Goal: Task Accomplishment & Management: Complete application form

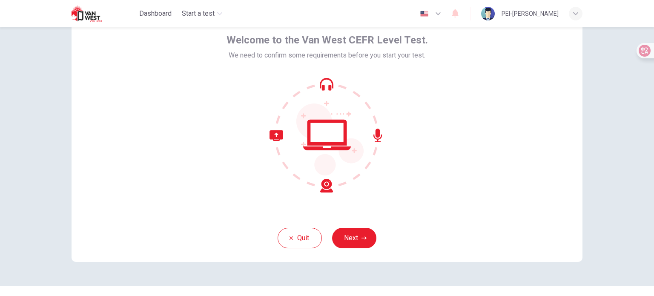
scroll to position [58, 0]
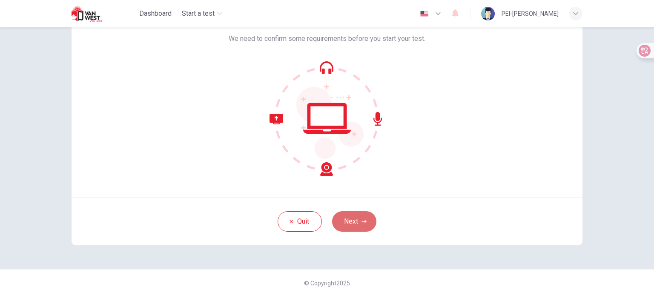
click at [354, 218] on button "Next" at bounding box center [354, 221] width 44 height 20
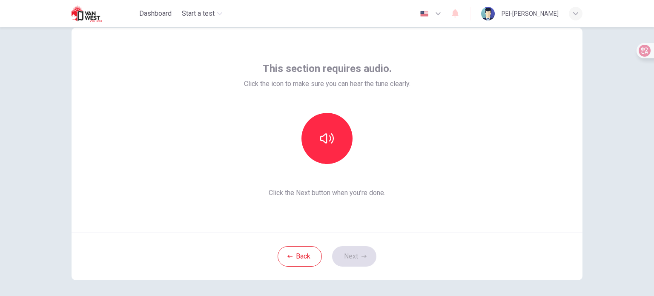
scroll to position [0, 0]
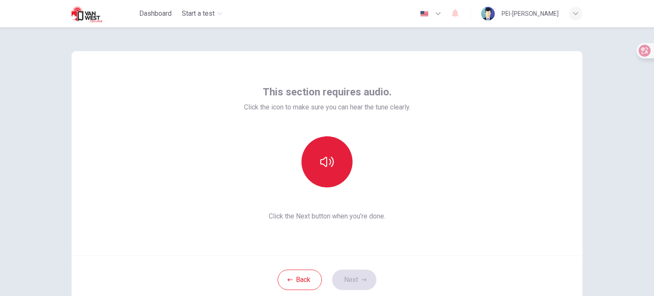
click at [332, 167] on button "button" at bounding box center [326, 161] width 51 height 51
click at [327, 163] on icon "button" at bounding box center [327, 162] width 14 height 10
click at [326, 173] on button "button" at bounding box center [326, 161] width 51 height 51
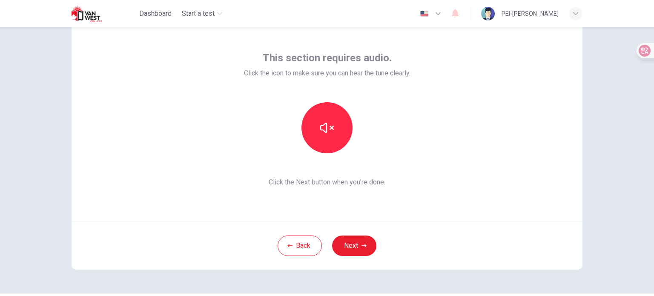
scroll to position [58, 0]
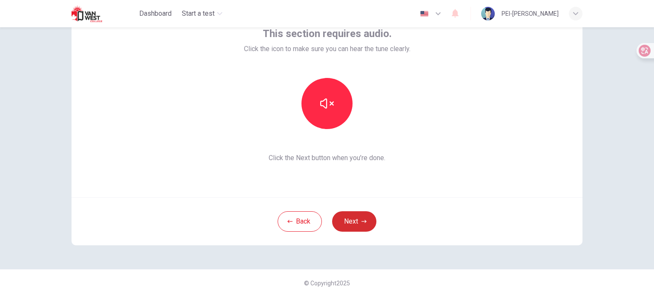
click at [356, 216] on button "Next" at bounding box center [354, 221] width 44 height 20
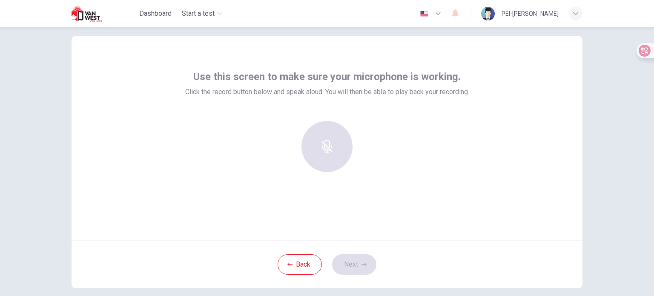
scroll to position [0, 0]
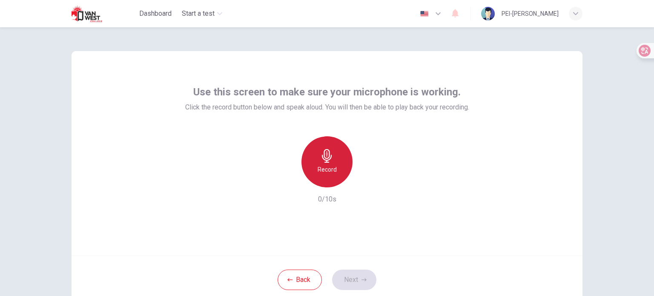
click at [303, 160] on div "Record" at bounding box center [326, 161] width 51 height 51
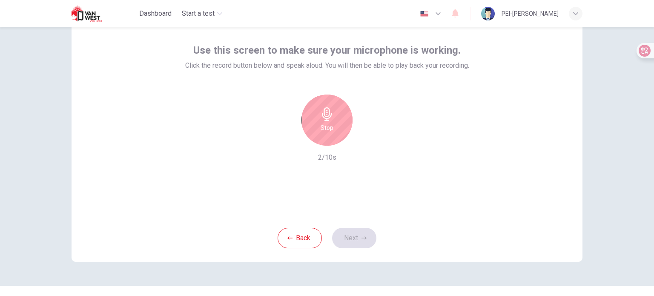
scroll to position [58, 0]
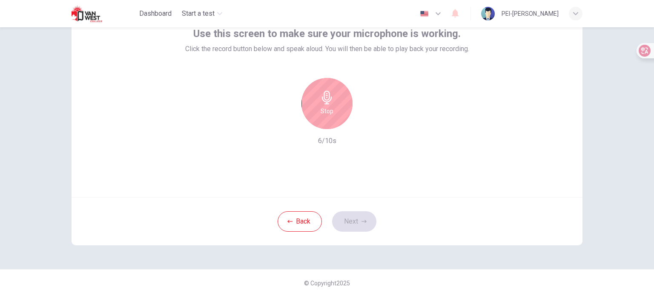
click at [316, 112] on div "Stop" at bounding box center [326, 103] width 51 height 51
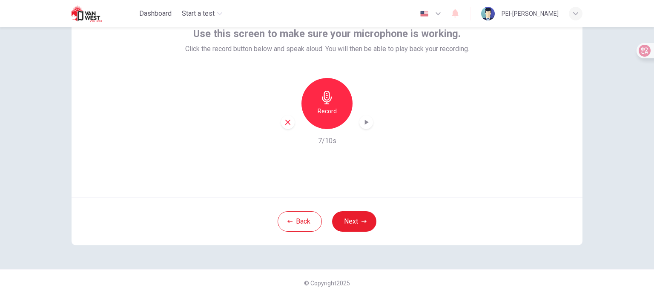
click at [362, 121] on icon "button" at bounding box center [366, 122] width 9 height 9
click at [356, 219] on button "Next" at bounding box center [354, 221] width 44 height 20
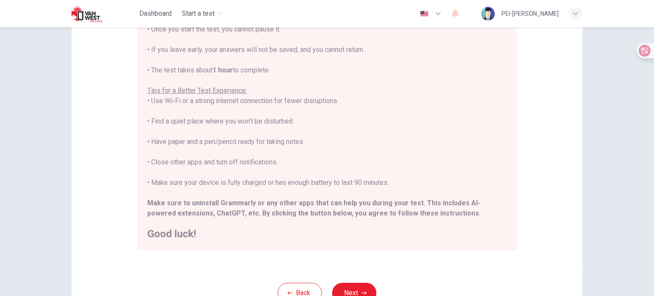
scroll to position [129, 0]
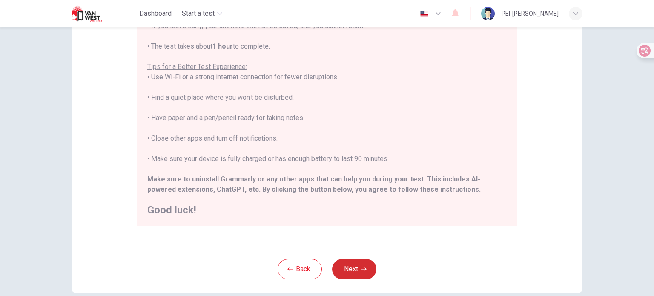
click at [362, 274] on button "Next" at bounding box center [354, 269] width 44 height 20
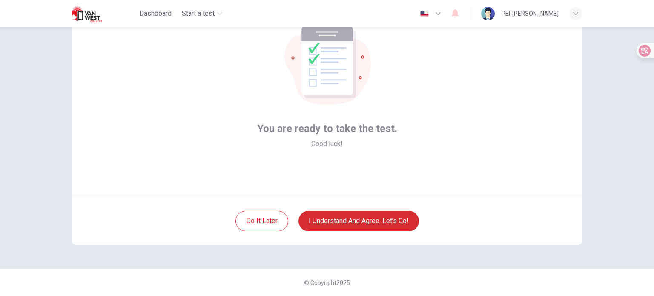
scroll to position [58, 0]
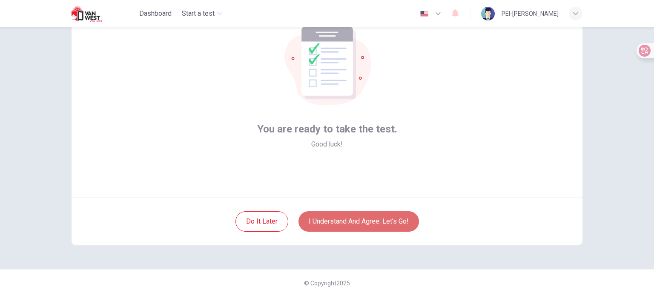
click at [376, 223] on button "I understand and agree. Let’s go!" at bounding box center [359, 221] width 121 height 20
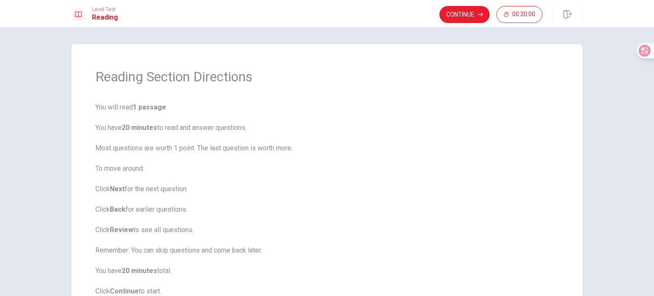
scroll to position [68, 0]
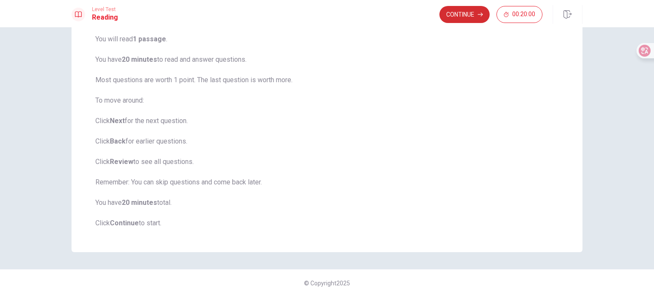
click at [473, 14] on button "Continue" at bounding box center [464, 14] width 50 height 17
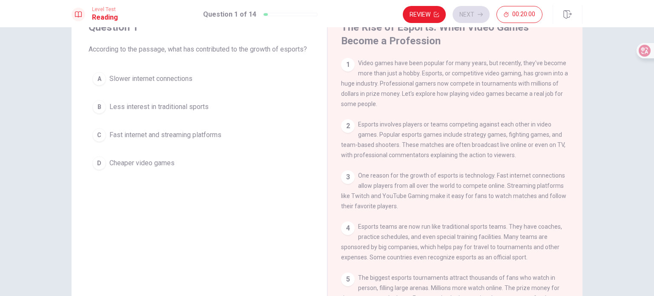
scroll to position [0, 0]
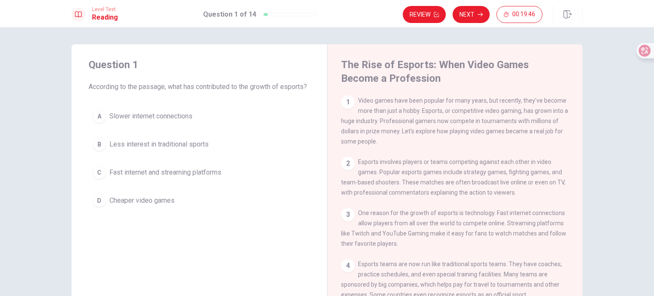
drag, startPoint x: 81, startPoint y: 95, endPoint x: 115, endPoint y: 100, distance: 34.4
click at [117, 98] on div "Question 1 According to the passage, what has contributed to the growth of espo…" at bounding box center [200, 134] width 256 height 181
click at [116, 92] on span "According to the passage, what has contributed to the growth of esports?" at bounding box center [199, 87] width 221 height 10
click at [166, 178] on span "Fast internet and streaming platforms" at bounding box center [165, 172] width 112 height 10
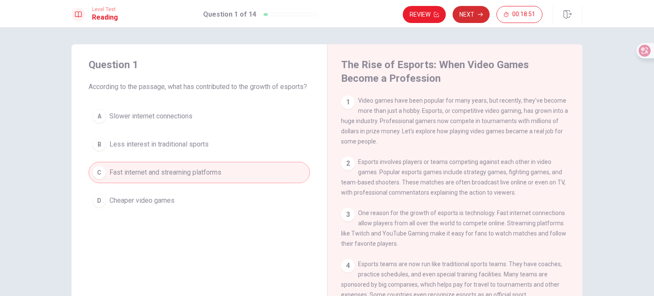
click at [471, 16] on button "Next" at bounding box center [471, 14] width 37 height 17
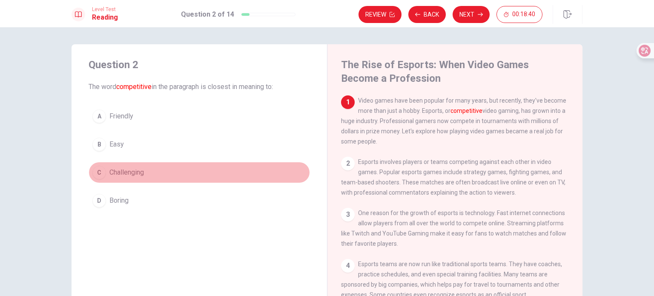
click at [146, 174] on button "C Challenging" at bounding box center [199, 172] width 221 height 21
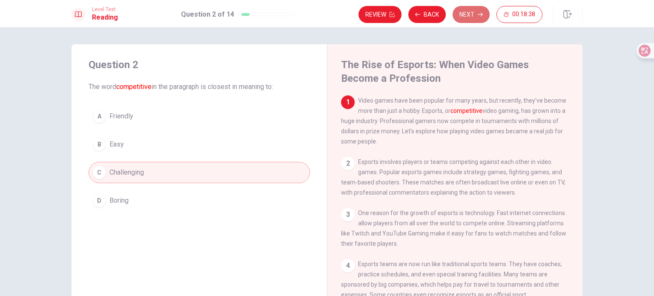
click at [476, 16] on button "Next" at bounding box center [471, 14] width 37 height 17
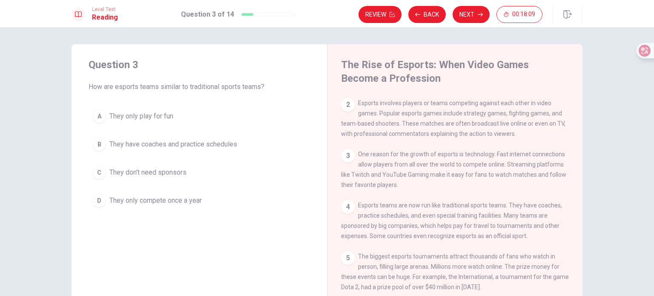
scroll to position [130, 0]
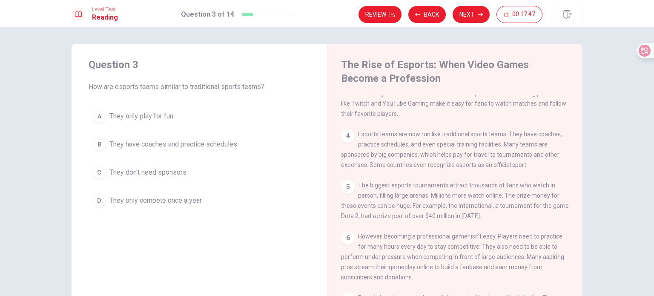
click at [233, 146] on span "They have coaches and practice schedules" at bounding box center [173, 144] width 128 height 10
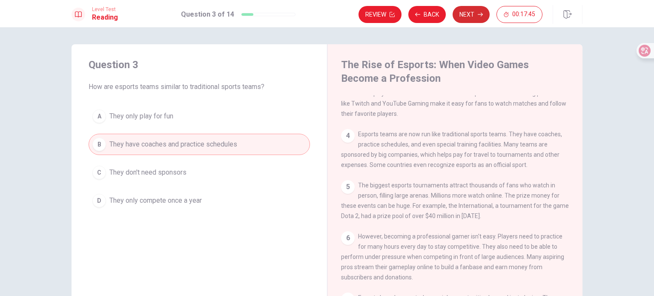
click at [465, 14] on button "Next" at bounding box center [471, 14] width 37 height 17
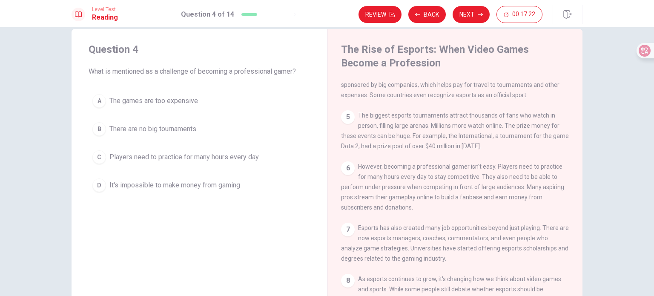
scroll to position [0, 0]
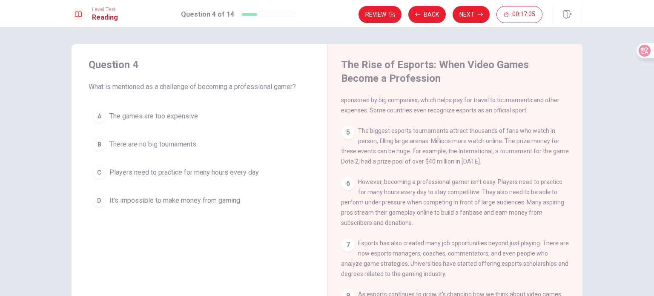
click at [269, 169] on button "C Players need to practice for many hours every day" at bounding box center [199, 172] width 221 height 21
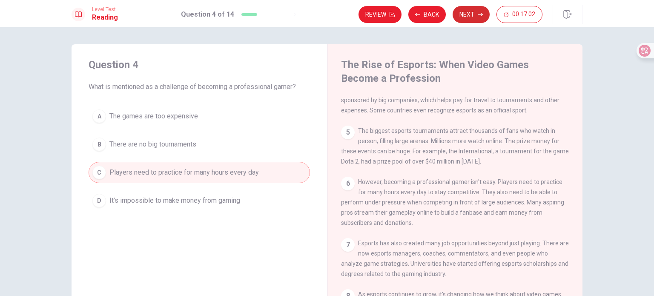
click at [481, 17] on button "Next" at bounding box center [471, 14] width 37 height 17
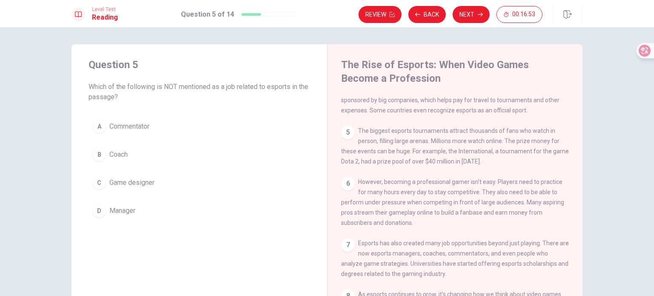
scroll to position [71, 0]
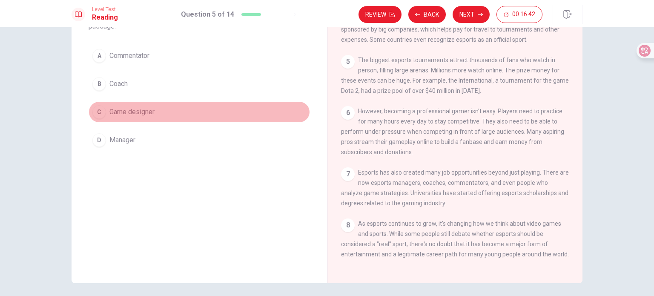
click at [136, 111] on span "Game designer" at bounding box center [131, 112] width 45 height 10
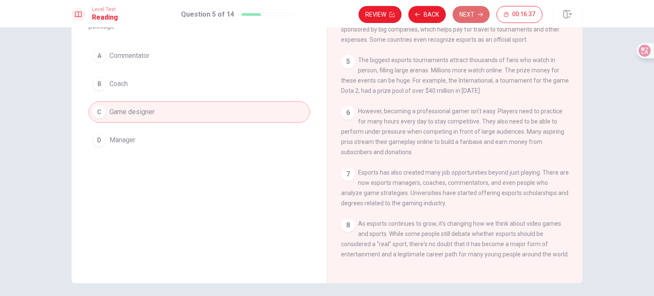
click at [464, 15] on button "Next" at bounding box center [471, 14] width 37 height 17
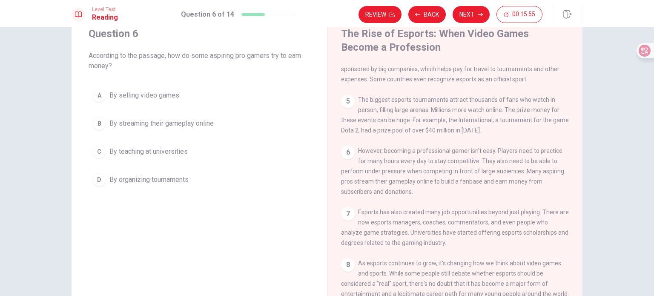
scroll to position [125, 0]
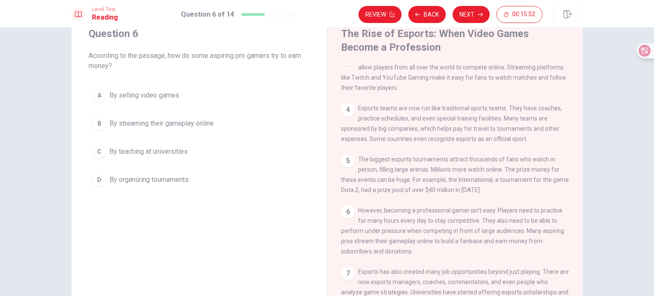
click at [179, 126] on span "By streaming their gameplay online" at bounding box center [161, 123] width 104 height 10
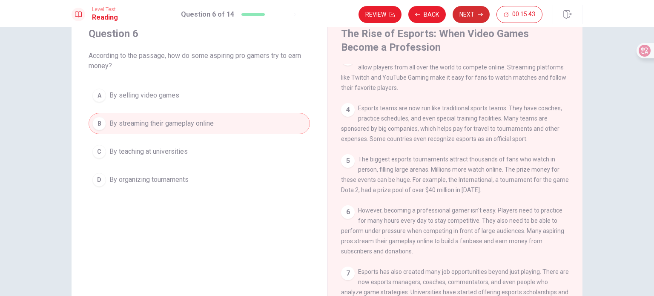
click at [465, 13] on button "Next" at bounding box center [471, 14] width 37 height 17
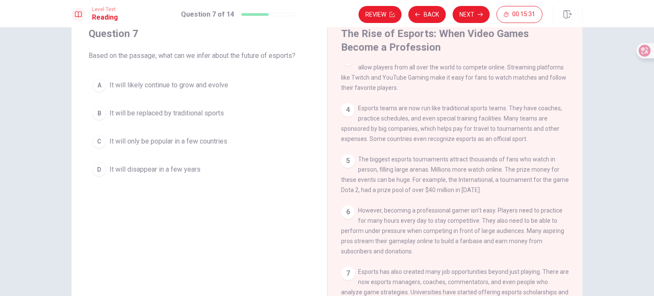
click at [227, 80] on button "A It will likely continue to grow and evolve" at bounding box center [199, 85] width 221 height 21
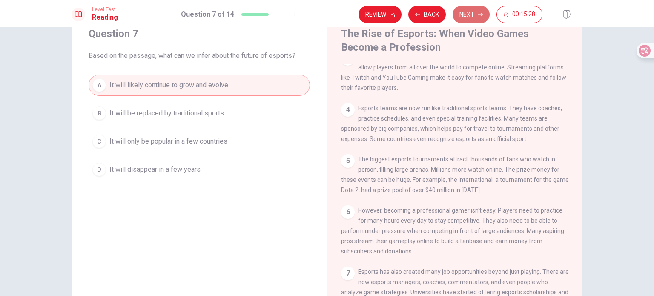
click at [464, 14] on button "Next" at bounding box center [471, 14] width 37 height 17
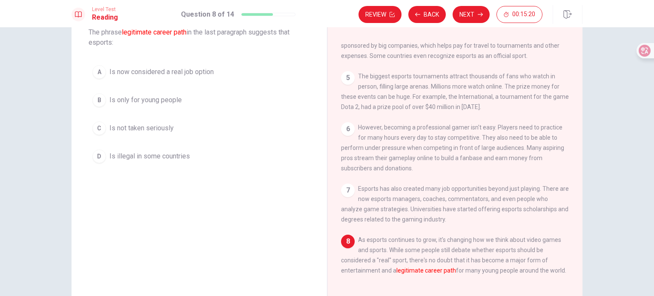
scroll to position [31, 0]
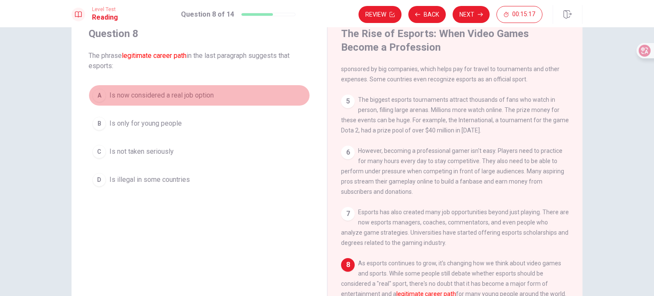
click at [198, 98] on span "Is now considered a real job option" at bounding box center [161, 95] width 104 height 10
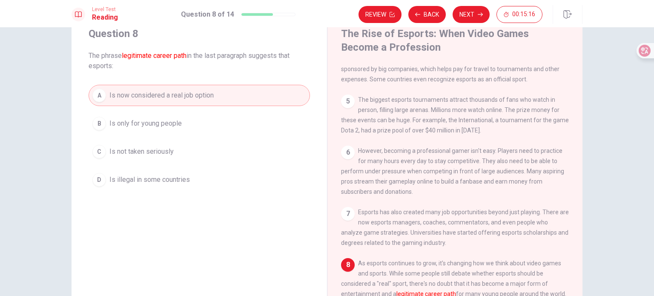
click at [464, 8] on button "Next" at bounding box center [471, 14] width 37 height 17
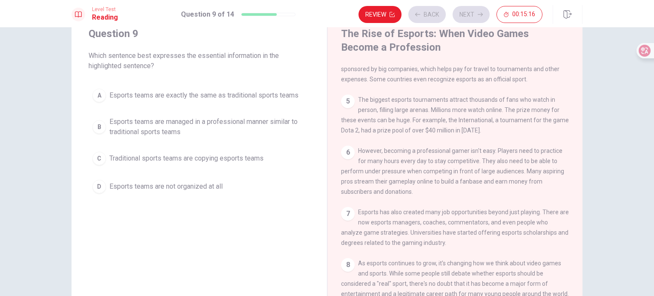
scroll to position [168, 0]
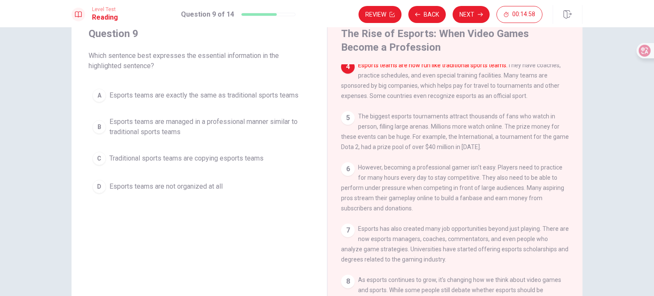
click at [276, 122] on span "Esports teams are managed in a professional manner similar to traditional sport…" at bounding box center [207, 127] width 197 height 20
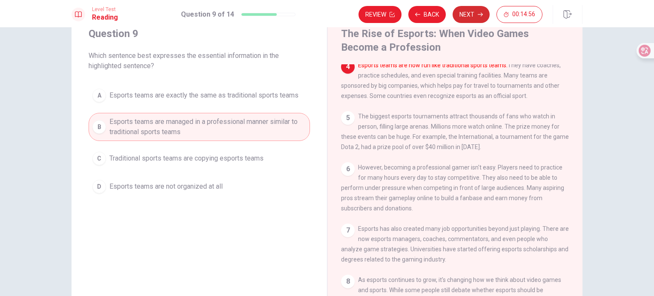
click at [471, 17] on button "Next" at bounding box center [471, 14] width 37 height 17
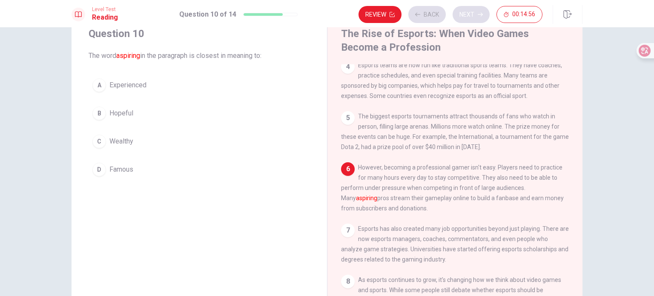
scroll to position [166, 0]
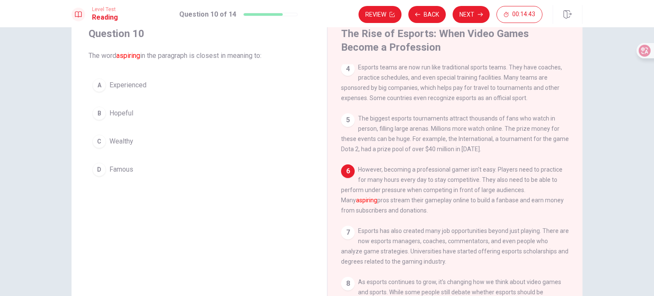
click at [146, 87] on button "A Experienced" at bounding box center [199, 85] width 221 height 21
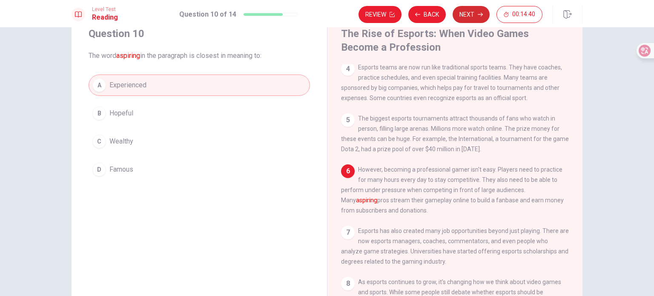
click at [479, 15] on icon "button" at bounding box center [480, 14] width 5 height 5
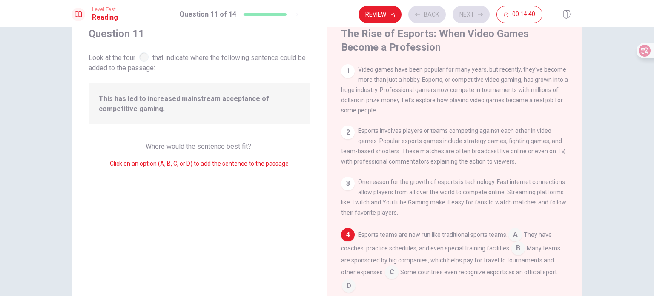
scroll to position [73, 0]
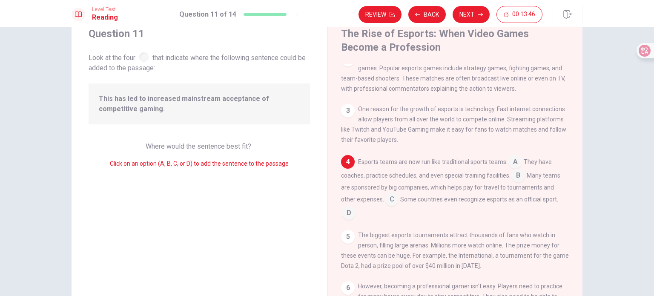
click at [347, 214] on input at bounding box center [349, 214] width 14 height 14
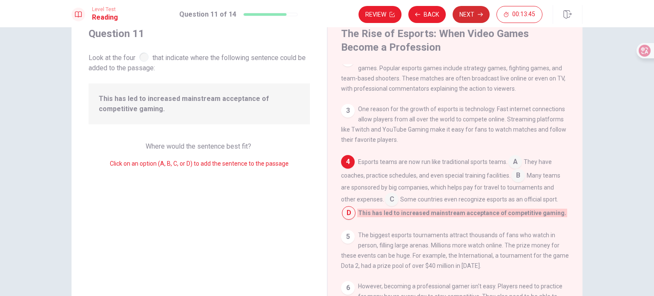
click at [474, 17] on button "Next" at bounding box center [471, 14] width 37 height 17
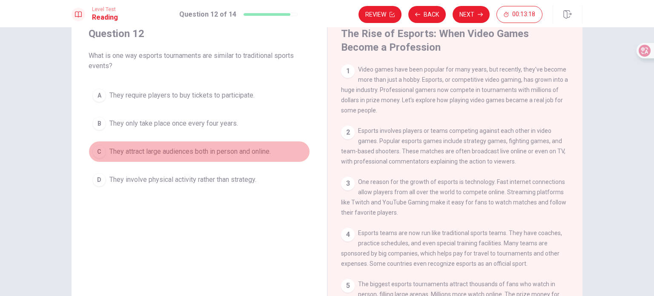
click at [236, 155] on span "They attract large audiences both in person and online." at bounding box center [189, 151] width 161 height 10
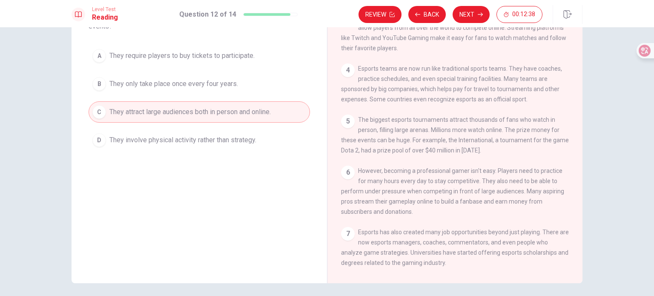
scroll to position [0, 0]
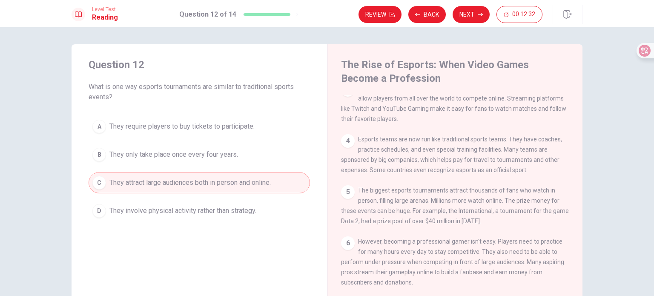
drag, startPoint x: 354, startPoint y: 165, endPoint x: 515, endPoint y: 172, distance: 161.6
click at [515, 172] on span "Esports teams are now run like traditional sports teams. They have coaches, pra…" at bounding box center [451, 154] width 221 height 37
click at [474, 17] on button "Next" at bounding box center [471, 14] width 37 height 17
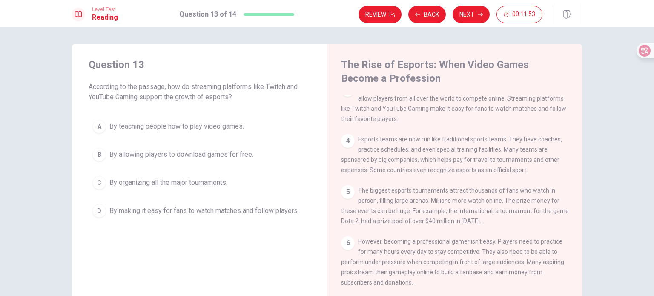
click at [257, 211] on span "By making it easy for fans to watch matches and follow players." at bounding box center [204, 211] width 190 height 10
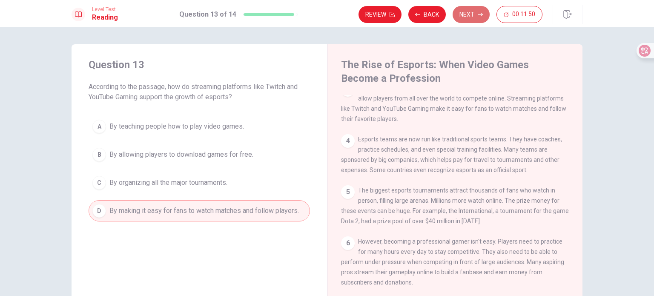
click at [463, 15] on button "Next" at bounding box center [471, 14] width 37 height 17
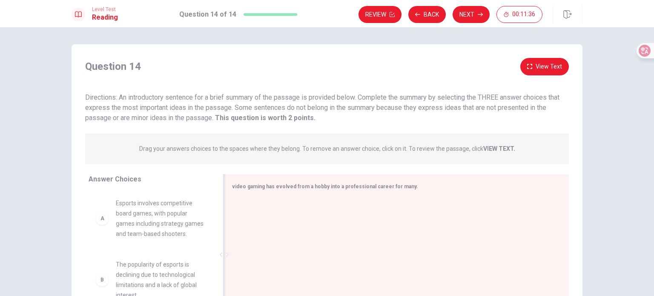
click at [424, 192] on div "video gaming has evolved from a hobby into a professional career for many." at bounding box center [397, 254] width 344 height 161
click at [135, 224] on span "Esports involves competitive board games, with popular games including strategy…" at bounding box center [160, 218] width 89 height 41
click at [103, 221] on div "A" at bounding box center [102, 219] width 14 height 14
click at [100, 225] on div "A" at bounding box center [102, 219] width 14 height 14
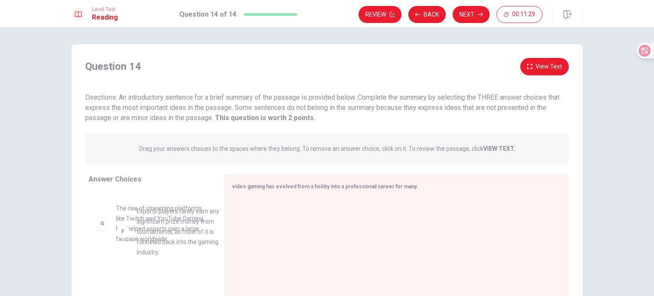
scroll to position [322, 0]
drag, startPoint x: 127, startPoint y: 216, endPoint x: 145, endPoint y: 215, distance: 17.9
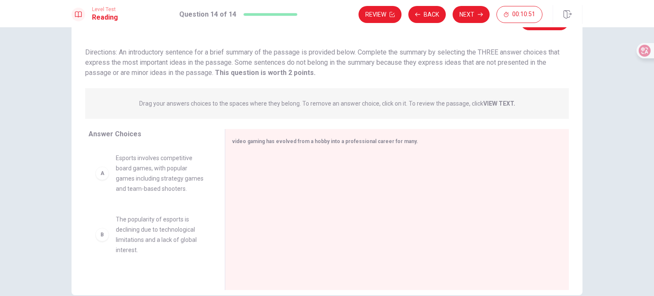
scroll to position [71, 0]
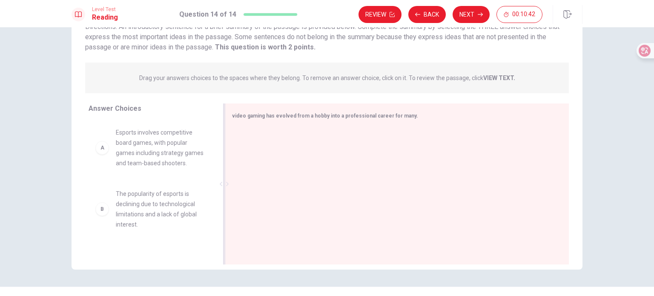
drag, startPoint x: 231, startPoint y: 114, endPoint x: 368, endPoint y: 120, distance: 136.4
click at [363, 119] on div "video gaming has evolved from a hobby into a professional career for many." at bounding box center [392, 115] width 320 height 11
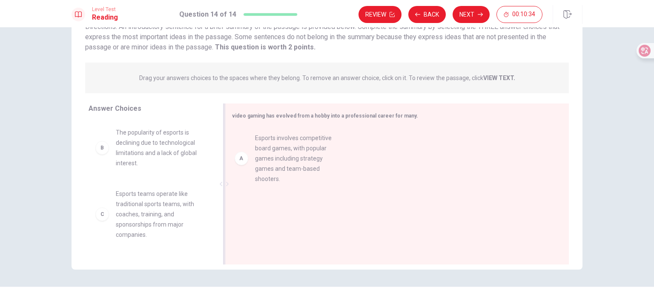
drag, startPoint x: 156, startPoint y: 148, endPoint x: 316, endPoint y: 156, distance: 160.3
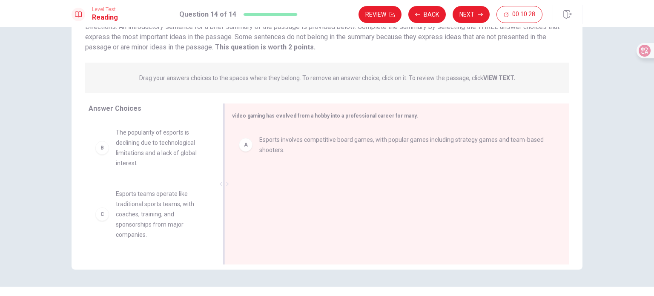
scroll to position [0, 0]
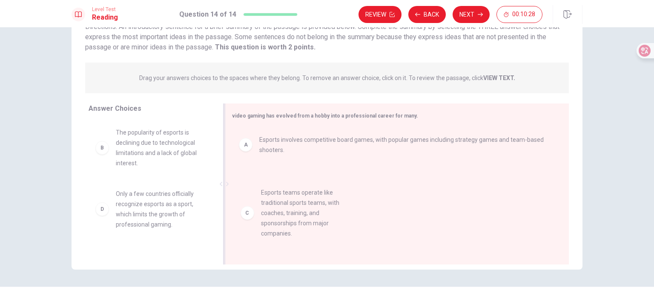
drag, startPoint x: 172, startPoint y: 219, endPoint x: 322, endPoint y: 218, distance: 150.3
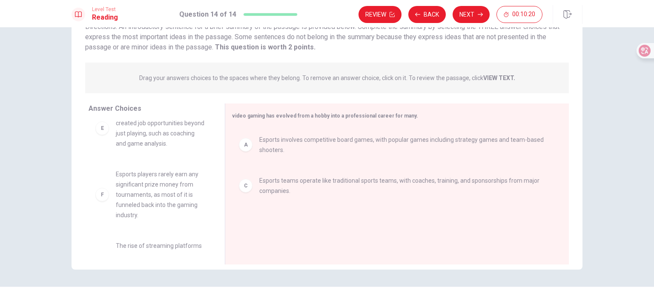
scroll to position [179, 0]
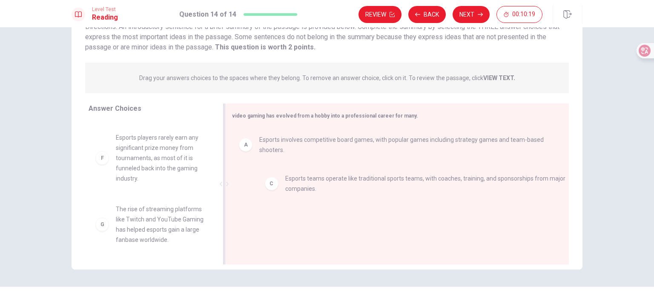
drag, startPoint x: 286, startPoint y: 188, endPoint x: 310, endPoint y: 187, distance: 24.3
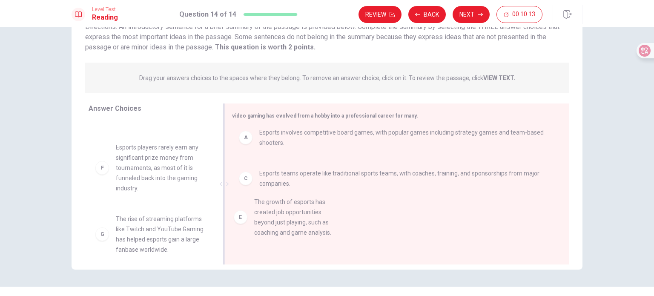
drag, startPoint x: 171, startPoint y: 168, endPoint x: 313, endPoint y: 225, distance: 152.9
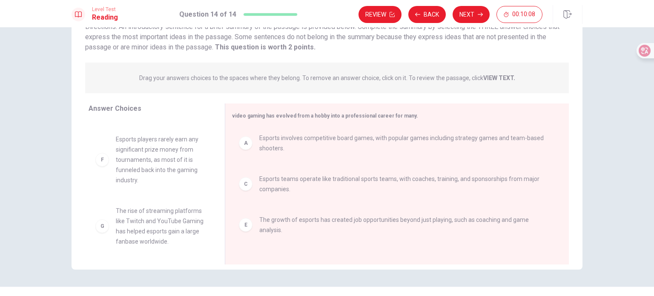
scroll to position [118, 0]
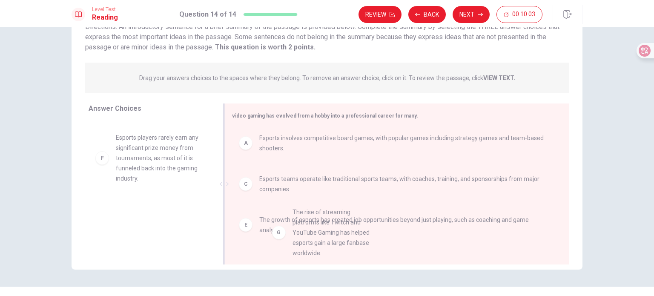
drag, startPoint x: 140, startPoint y: 213, endPoint x: 322, endPoint y: 218, distance: 181.9
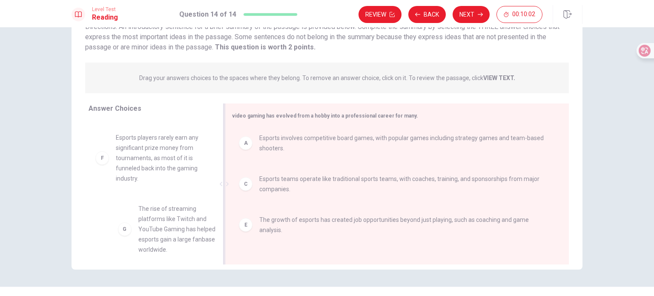
drag, startPoint x: 152, startPoint y: 222, endPoint x: 321, endPoint y: 219, distance: 169.1
click at [435, 19] on button "Back" at bounding box center [426, 14] width 37 height 17
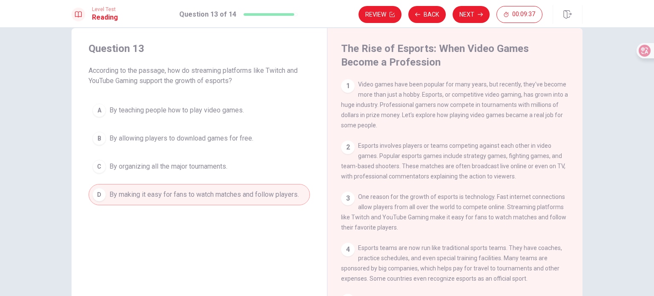
scroll to position [0, 0]
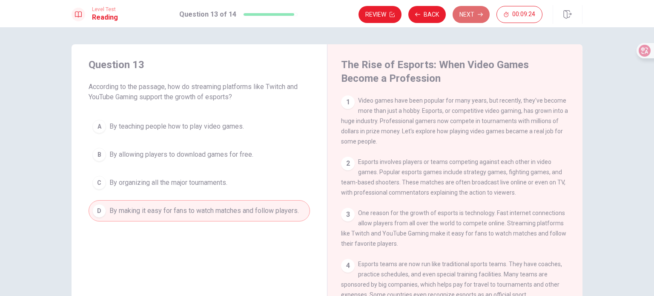
click at [464, 15] on button "Next" at bounding box center [471, 14] width 37 height 17
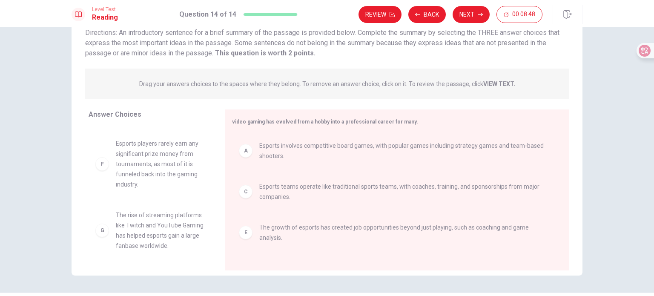
scroll to position [89, 0]
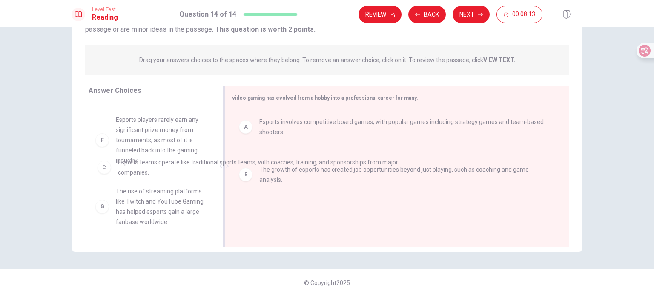
drag, startPoint x: 261, startPoint y: 170, endPoint x: 117, endPoint y: 171, distance: 144.4
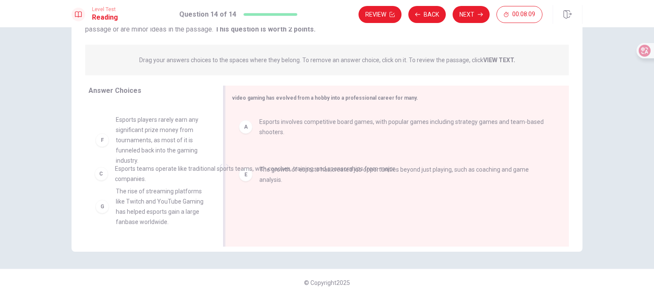
drag, startPoint x: 274, startPoint y: 170, endPoint x: 123, endPoint y: 178, distance: 151.8
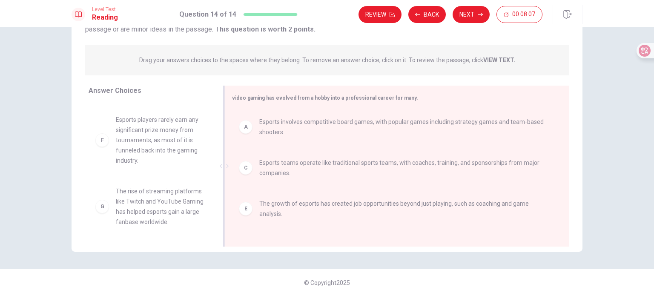
click at [249, 167] on div "C" at bounding box center [246, 168] width 14 height 14
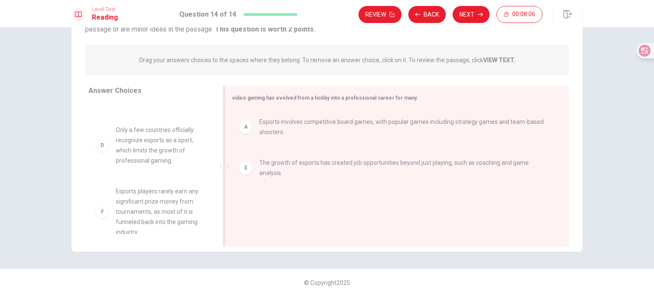
scroll to position [189, 0]
click at [130, 210] on span "The rise of streaming platforms like Twitch and YouTube Gaming has helped espor…" at bounding box center [160, 206] width 89 height 41
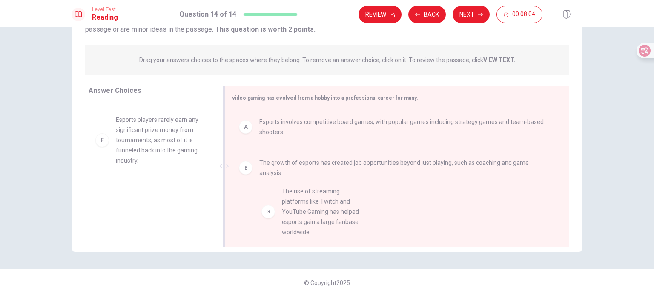
drag, startPoint x: 113, startPoint y: 212, endPoint x: 293, endPoint y: 212, distance: 180.1
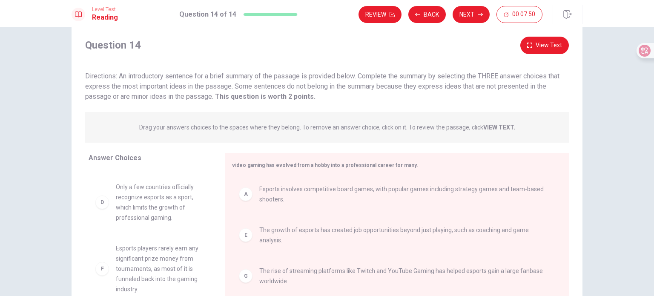
scroll to position [17, 0]
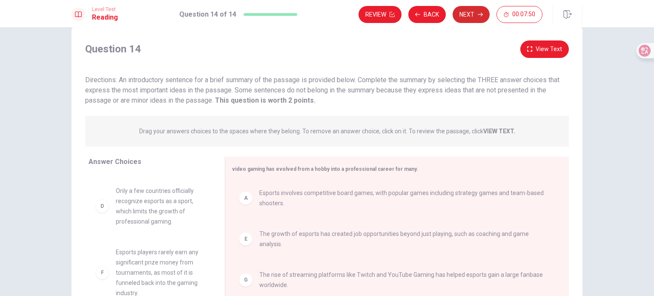
click at [474, 15] on button "Next" at bounding box center [471, 14] width 37 height 17
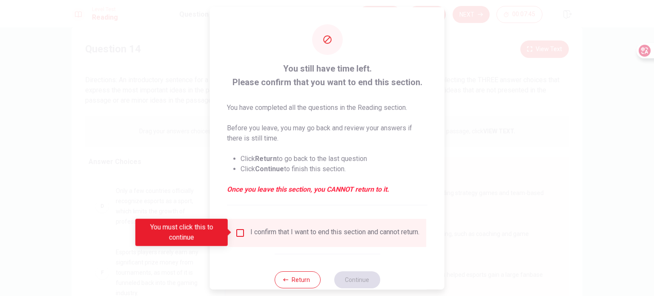
click at [238, 235] on input "You must click this to continue" at bounding box center [240, 232] width 10 height 10
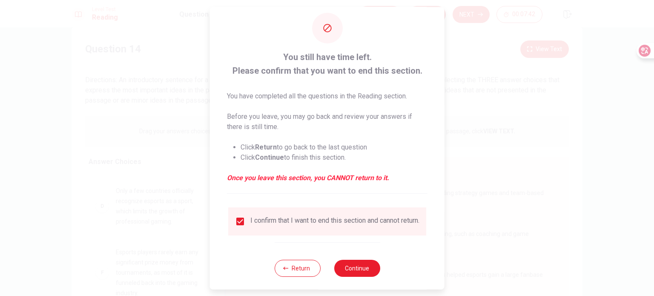
scroll to position [21, 0]
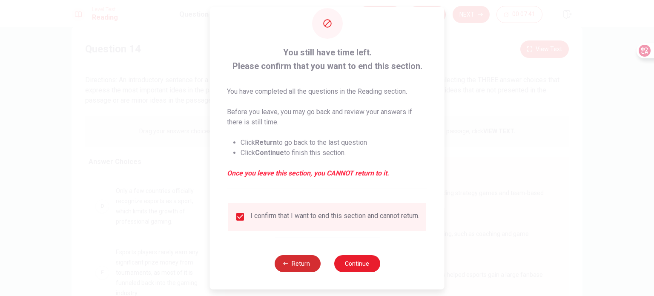
click at [298, 263] on button "Return" at bounding box center [297, 263] width 46 height 17
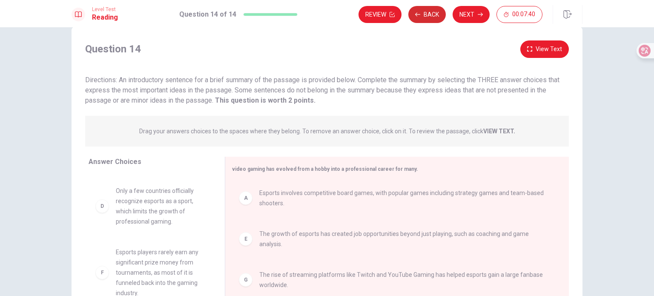
click at [428, 11] on button "Back" at bounding box center [426, 14] width 37 height 17
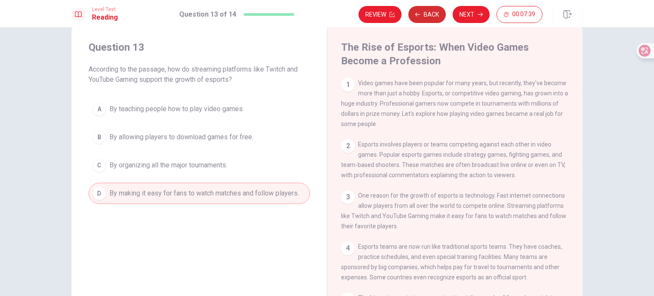
click at [428, 14] on button "Back" at bounding box center [426, 14] width 37 height 17
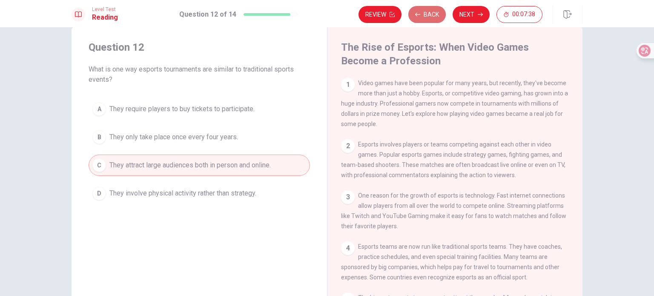
click at [428, 14] on button "Back" at bounding box center [426, 14] width 37 height 17
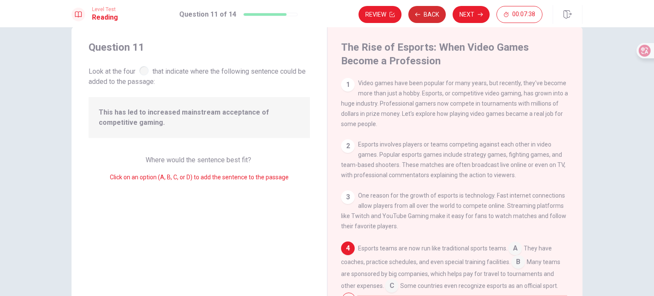
scroll to position [73, 0]
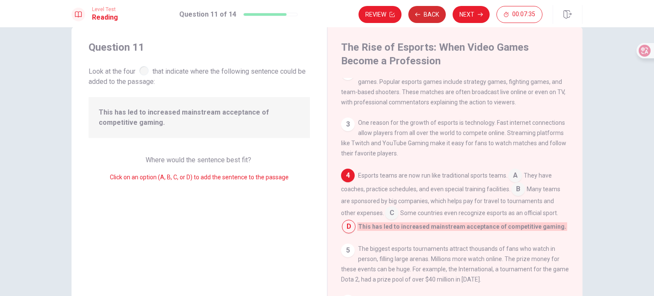
click at [439, 14] on button "Back" at bounding box center [426, 14] width 37 height 17
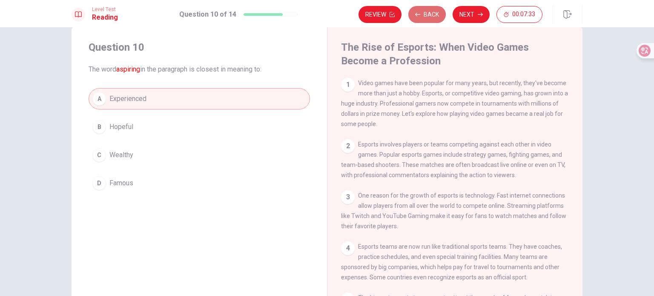
click at [439, 14] on button "Back" at bounding box center [426, 14] width 37 height 17
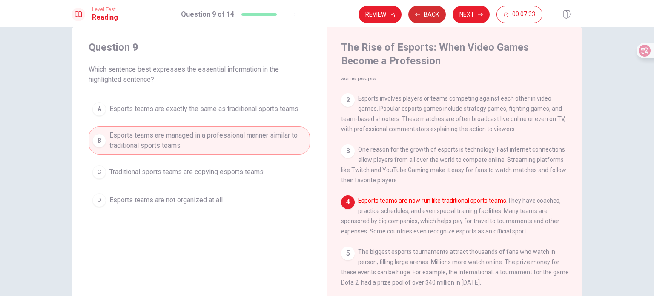
scroll to position [50, 0]
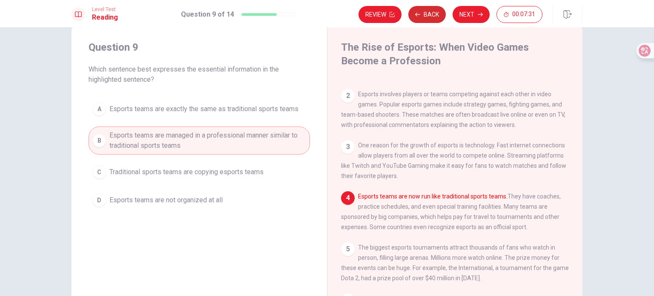
click at [439, 14] on button "Back" at bounding box center [426, 14] width 37 height 17
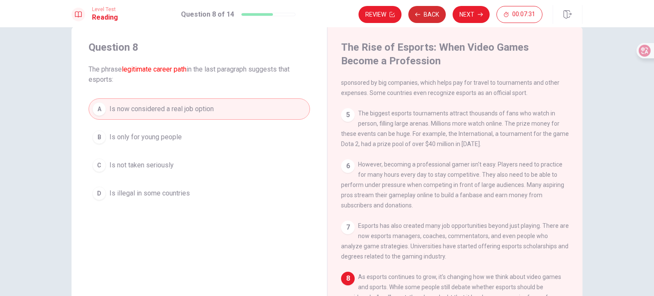
scroll to position [196, 0]
click at [372, 8] on button "Review" at bounding box center [380, 14] width 43 height 17
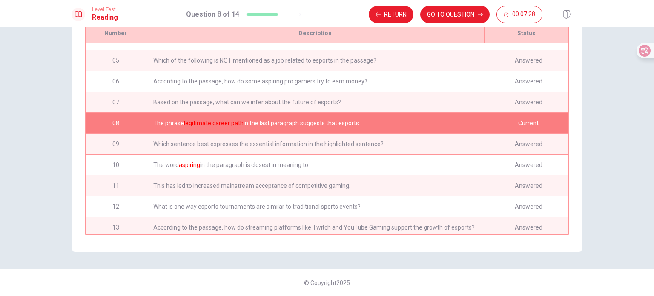
scroll to position [104, 0]
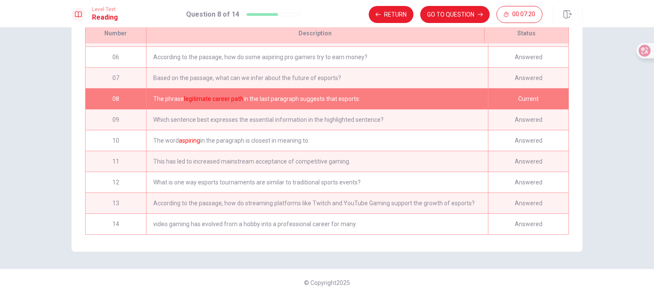
click at [516, 214] on div "Answered" at bounding box center [528, 224] width 80 height 20
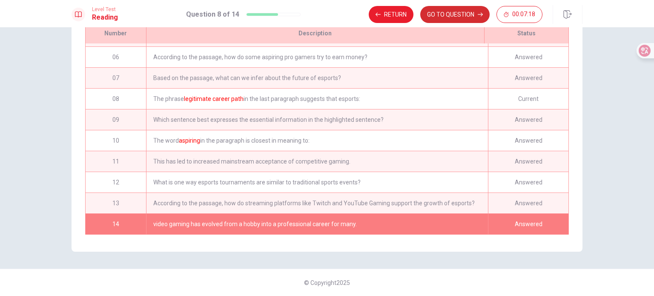
click at [455, 17] on button "GO TO QUESTION" at bounding box center [454, 14] width 69 height 17
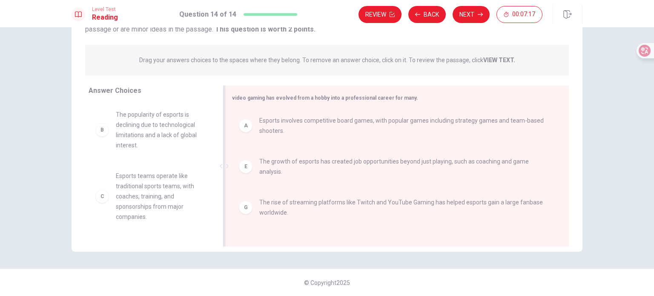
scroll to position [2, 0]
click at [388, 19] on button "Review" at bounding box center [380, 14] width 43 height 17
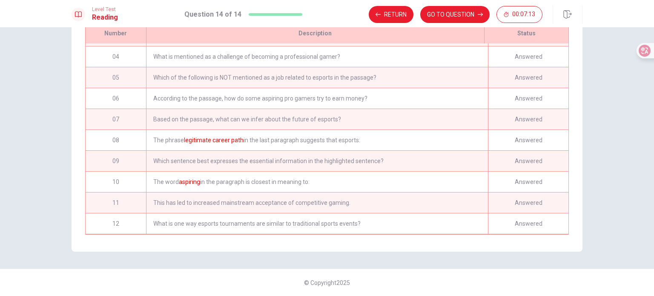
scroll to position [104, 0]
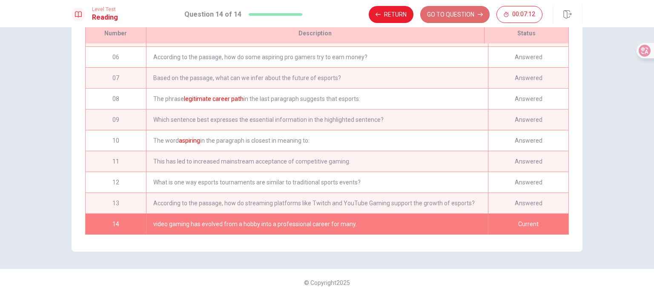
click at [471, 10] on button "GO TO QUESTION" at bounding box center [454, 14] width 69 height 17
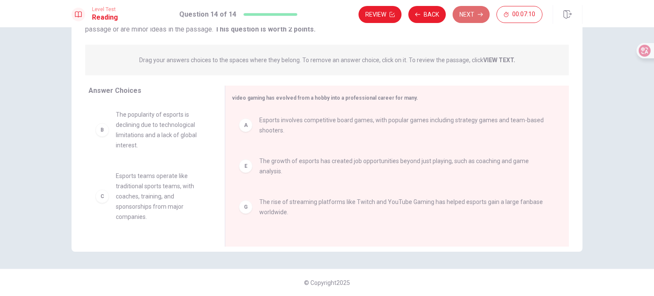
click at [484, 15] on button "Next" at bounding box center [471, 14] width 37 height 17
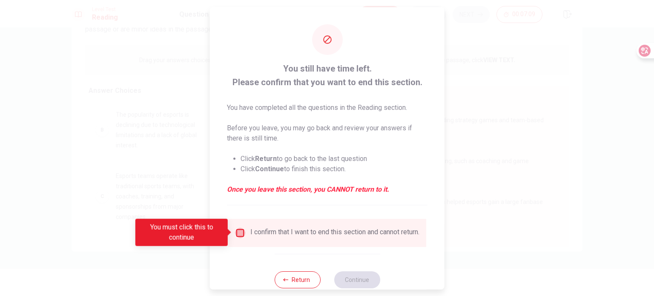
click at [236, 235] on input "You must click this to continue" at bounding box center [240, 232] width 10 height 10
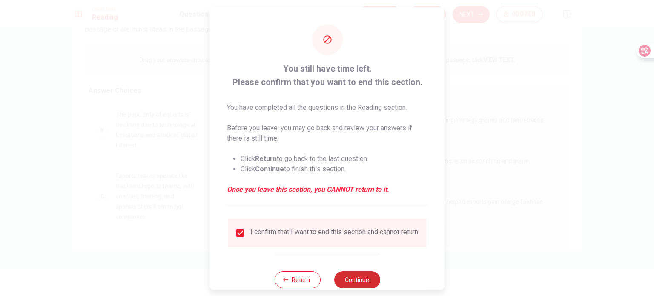
click at [360, 281] on button "Continue" at bounding box center [357, 279] width 46 height 17
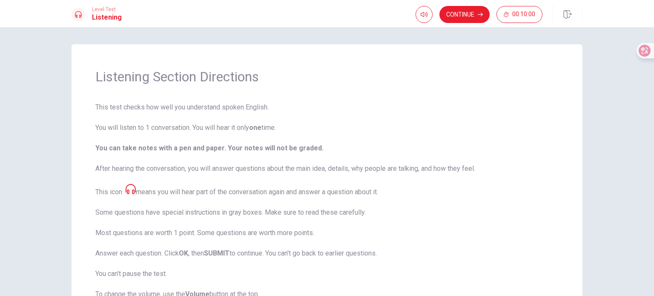
drag, startPoint x: 107, startPoint y: 101, endPoint x: 421, endPoint y: 152, distance: 317.5
click at [422, 146] on div "Listening Section Directions This test checks how well you understand spoken En…" at bounding box center [327, 204] width 511 height 320
click at [471, 15] on button "Continue" at bounding box center [464, 14] width 50 height 17
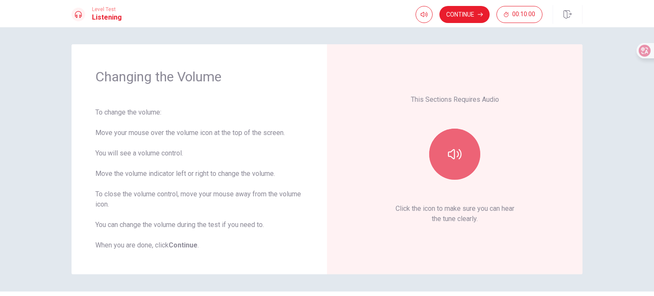
click at [439, 165] on button "button" at bounding box center [454, 154] width 51 height 51
click at [444, 156] on button "button" at bounding box center [454, 154] width 51 height 51
click at [435, 145] on button "button" at bounding box center [454, 154] width 51 height 51
click at [456, 146] on button "button" at bounding box center [454, 154] width 51 height 51
click at [478, 147] on div at bounding box center [455, 154] width 92 height 51
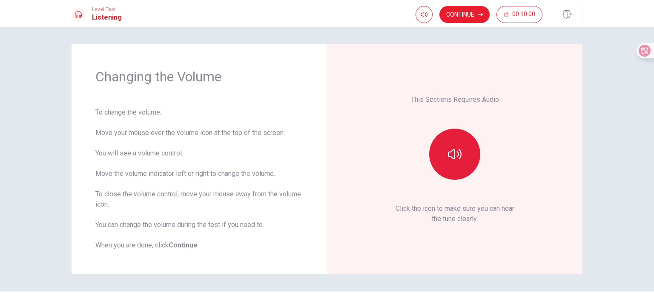
click at [469, 152] on button "button" at bounding box center [454, 154] width 51 height 51
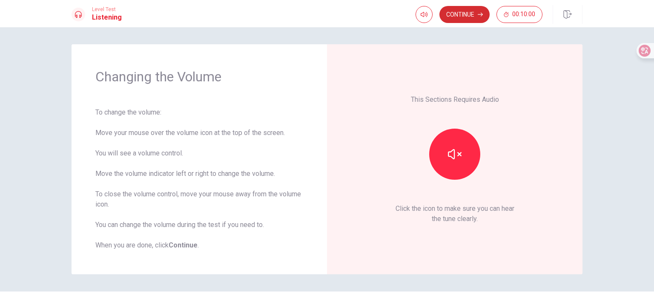
click at [474, 10] on button "Continue" at bounding box center [464, 14] width 50 height 17
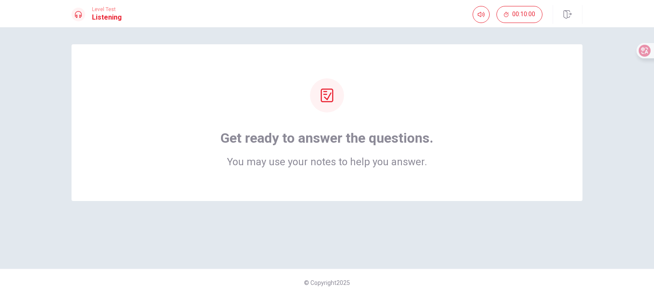
click at [319, 111] on div "Get ready to answer the questions. You may use your notes to help you answer." at bounding box center [327, 122] width 443 height 89
click at [327, 149] on div "Get ready to answer the questions. You may use your notes to help you answer." at bounding box center [327, 147] width 213 height 37
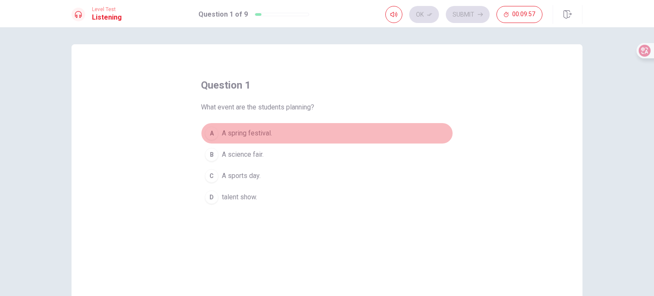
click at [253, 129] on span "A spring festival." at bounding box center [247, 133] width 50 height 10
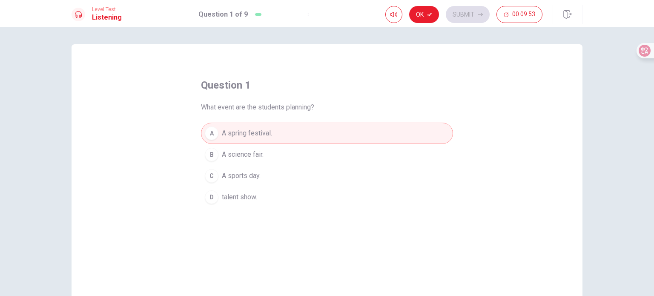
click at [426, 18] on button "Ok" at bounding box center [424, 14] width 30 height 17
click at [467, 13] on button "Submit" at bounding box center [468, 14] width 44 height 17
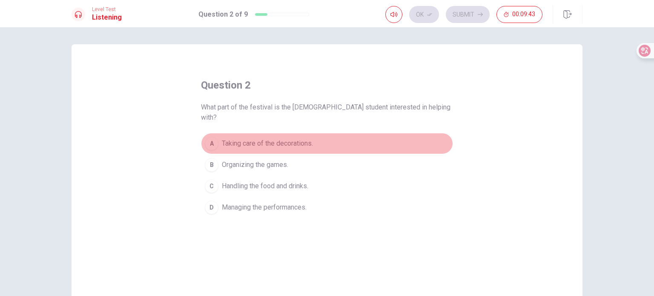
click at [309, 138] on span "Taking care of the decorations." at bounding box center [267, 143] width 91 height 10
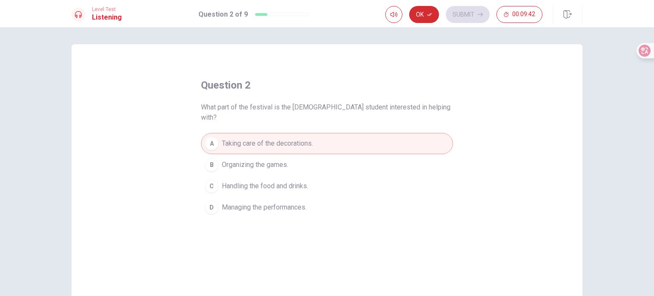
click at [438, 17] on button "Ok" at bounding box center [424, 14] width 30 height 17
click at [470, 15] on button "Submit" at bounding box center [468, 14] width 44 height 17
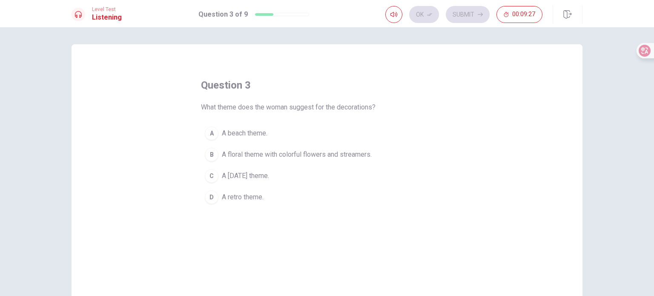
drag, startPoint x: 207, startPoint y: 156, endPoint x: 217, endPoint y: 149, distance: 11.9
click at [210, 154] on div "B" at bounding box center [212, 155] width 14 height 14
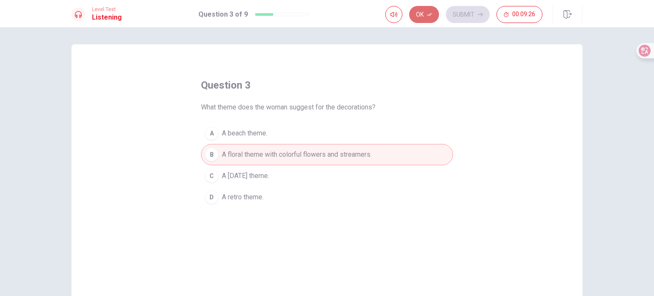
click at [433, 13] on button "Ok" at bounding box center [424, 14] width 30 height 17
click at [454, 14] on button "Submit" at bounding box center [468, 14] width 44 height 17
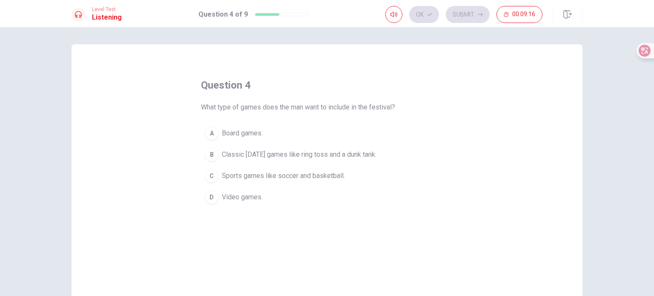
click at [294, 159] on span "Classic carnival games like ring toss and a dunk tank." at bounding box center [299, 154] width 155 height 10
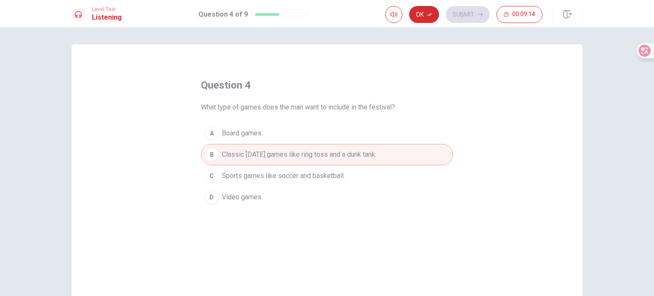
click at [430, 14] on icon "button" at bounding box center [429, 14] width 5 height 5
click at [476, 16] on button "Submit" at bounding box center [468, 14] width 44 height 17
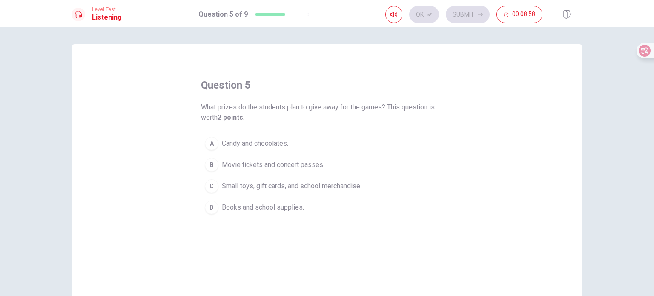
click at [284, 187] on span "Small toys, gift cards, and school merchandise." at bounding box center [292, 186] width 140 height 10
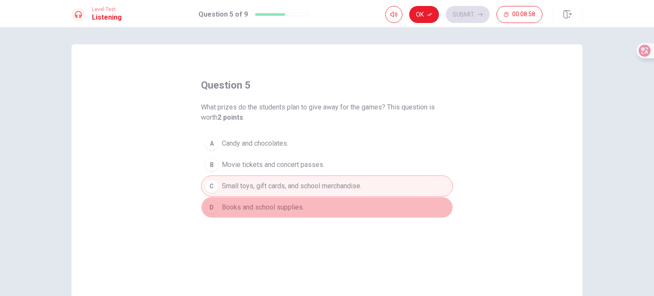
click at [282, 210] on span "Books and school supplies." at bounding box center [263, 207] width 82 height 10
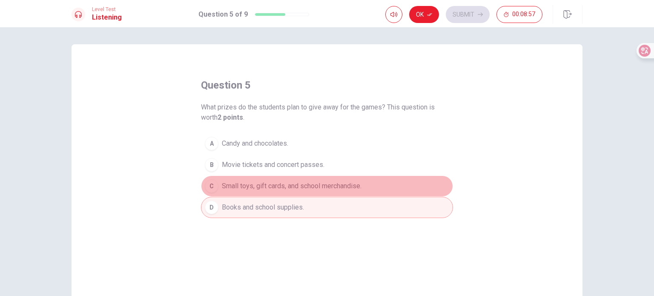
click at [296, 184] on span "Small toys, gift cards, and school merchandise." at bounding box center [292, 186] width 140 height 10
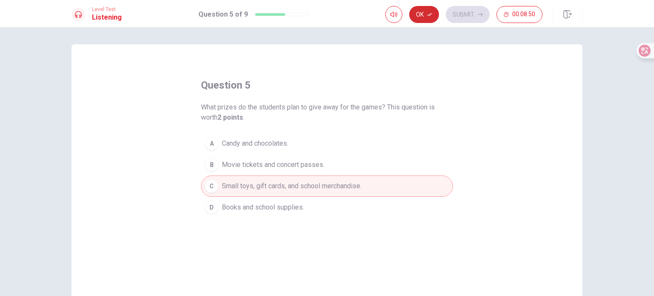
click at [423, 9] on button "Ok" at bounding box center [424, 14] width 30 height 17
click at [462, 14] on button "Submit" at bounding box center [468, 14] width 44 height 17
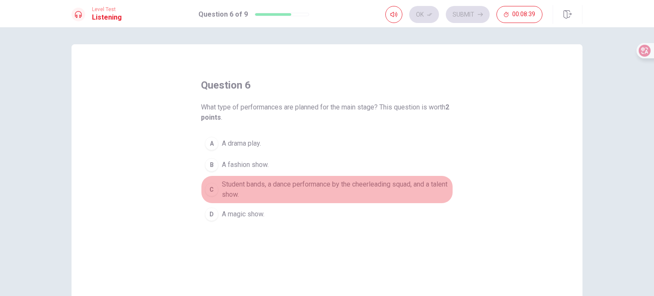
click at [222, 190] on span "Student bands, a dance performance by the cheerleading squad, and a talent show." at bounding box center [335, 189] width 227 height 20
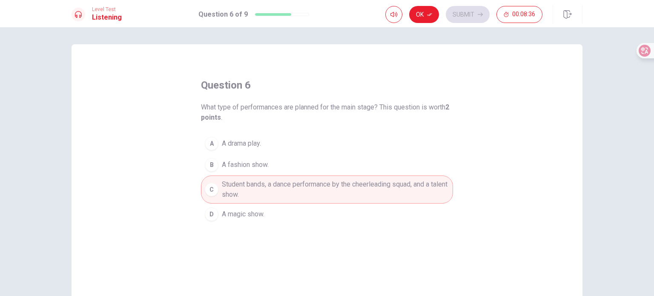
click at [434, 11] on button "Ok" at bounding box center [424, 14] width 30 height 17
click at [447, 10] on div "Ok Submit 00:08:35" at bounding box center [463, 14] width 157 height 17
drag, startPoint x: 450, startPoint y: 11, endPoint x: 455, endPoint y: 17, distance: 7.5
click at [450, 12] on button "Submit" at bounding box center [468, 14] width 44 height 17
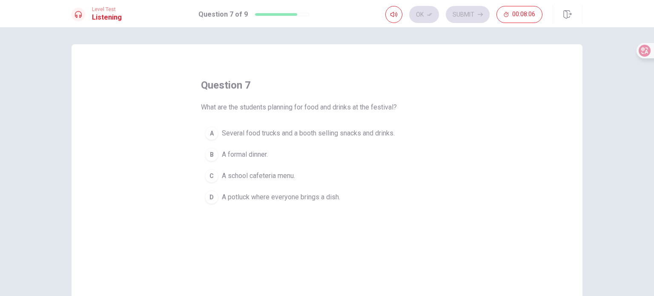
click at [353, 132] on span "Several food trucks and a booth selling snacks and drinks." at bounding box center [308, 133] width 173 height 10
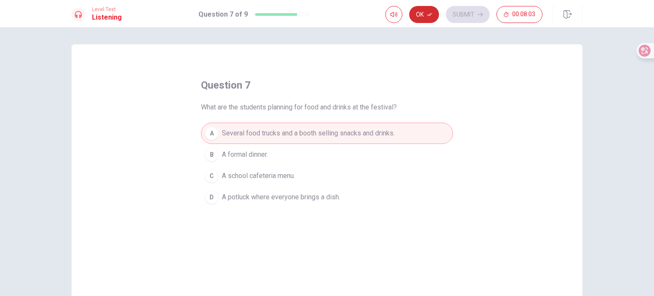
click at [426, 15] on button "Ok" at bounding box center [424, 14] width 30 height 17
click at [454, 11] on button "Submit" at bounding box center [468, 14] width 44 height 17
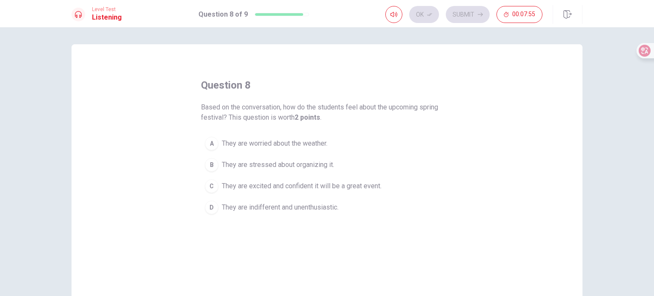
click at [363, 202] on button "D They are indifferent and unenthusiastic." at bounding box center [327, 207] width 252 height 21
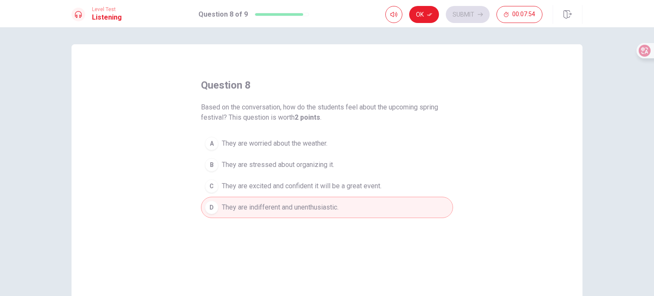
click at [377, 187] on span "They are excited and confident it will be a great event." at bounding box center [302, 186] width 160 height 10
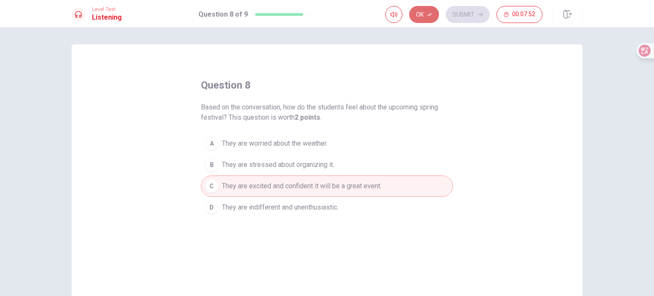
click at [425, 11] on button "Ok" at bounding box center [424, 14] width 30 height 17
click at [467, 11] on button "Submit" at bounding box center [468, 14] width 44 height 17
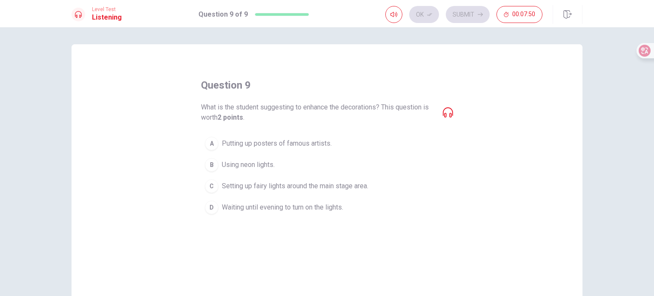
click at [368, 187] on span "Setting up fairy lights around the main stage area." at bounding box center [295, 186] width 146 height 10
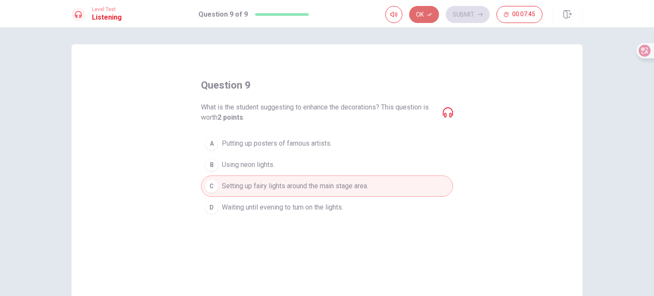
click at [424, 15] on button "Ok" at bounding box center [424, 14] width 30 height 17
click at [482, 12] on icon "button" at bounding box center [480, 14] width 5 height 5
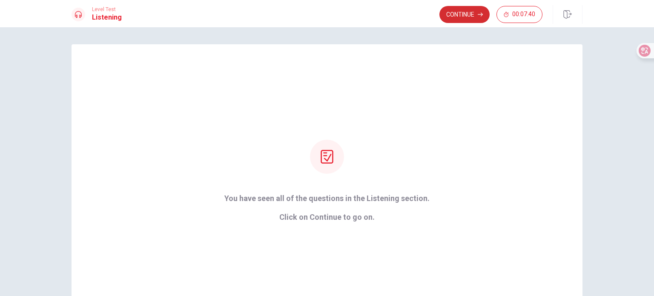
click at [455, 14] on button "Continue" at bounding box center [464, 14] width 50 height 17
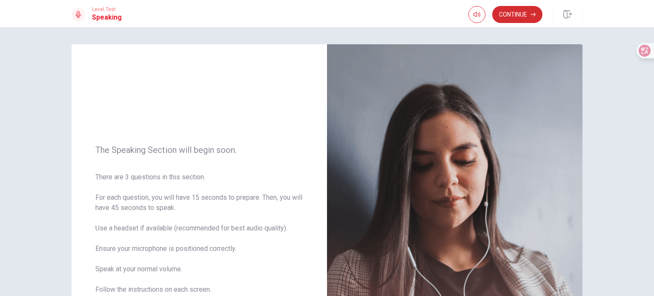
click at [514, 13] on button "Continue" at bounding box center [517, 14] width 50 height 17
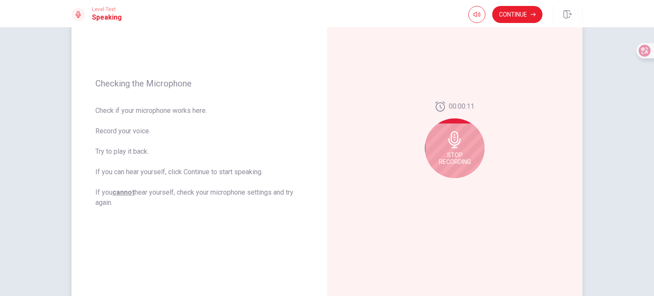
scroll to position [71, 0]
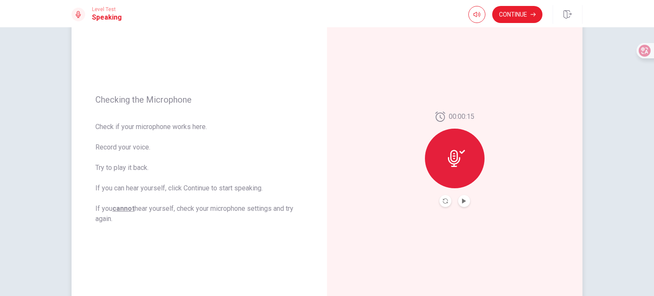
click at [458, 204] on button "Play Audio" at bounding box center [464, 201] width 12 height 12
click at [522, 20] on button "Continue" at bounding box center [517, 14] width 50 height 17
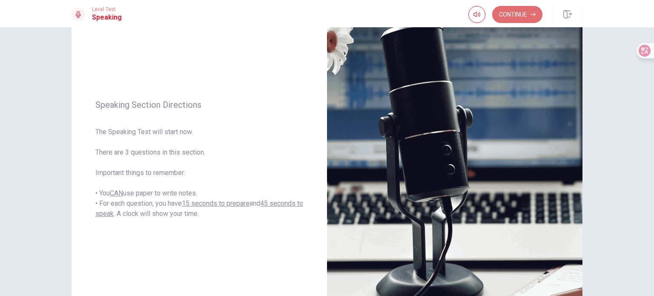
click at [511, 8] on button "Continue" at bounding box center [517, 14] width 50 height 17
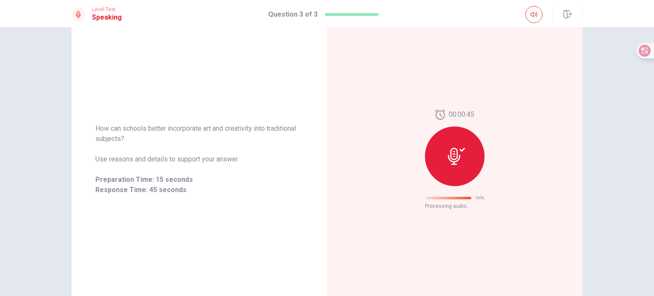
scroll to position [14, 0]
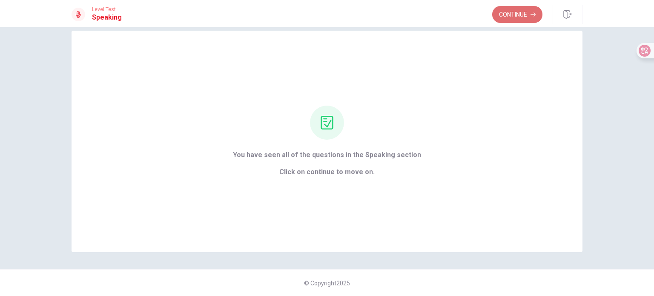
click at [525, 13] on button "Continue" at bounding box center [517, 14] width 50 height 17
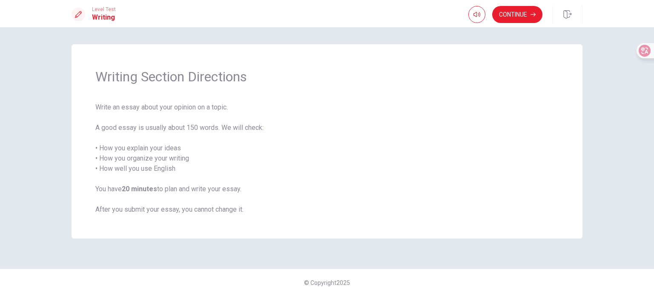
drag, startPoint x: 118, startPoint y: 136, endPoint x: 190, endPoint y: 189, distance: 89.7
click at [188, 182] on span "Write an essay about your opinion on a topic. A good essay is usually about 150…" at bounding box center [326, 158] width 463 height 112
click at [192, 193] on span "Write an essay about your opinion on a topic. A good essay is usually about 150…" at bounding box center [326, 158] width 463 height 112
drag, startPoint x: 117, startPoint y: 161, endPoint x: 227, endPoint y: 224, distance: 126.2
click at [199, 190] on span "Write an essay about your opinion on a topic. A good essay is usually about 150…" at bounding box center [326, 158] width 463 height 112
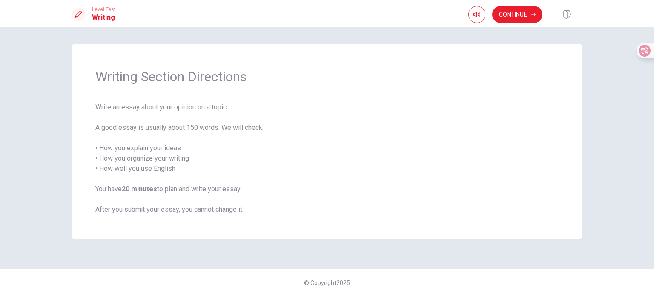
drag, startPoint x: 156, startPoint y: 185, endPoint x: 249, endPoint y: 190, distance: 92.9
click at [249, 189] on span "Write an essay about your opinion on a topic. A good essay is usually about 150…" at bounding box center [326, 158] width 463 height 112
click at [504, 12] on button "Continue" at bounding box center [517, 14] width 50 height 17
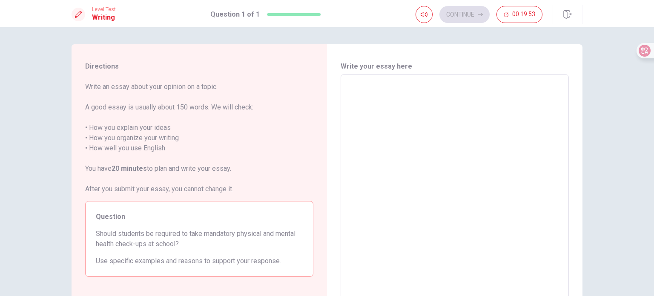
click at [484, 102] on textarea at bounding box center [455, 191] width 216 height 221
type textarea "I"
type textarea "x"
type textarea "I"
type textarea "x"
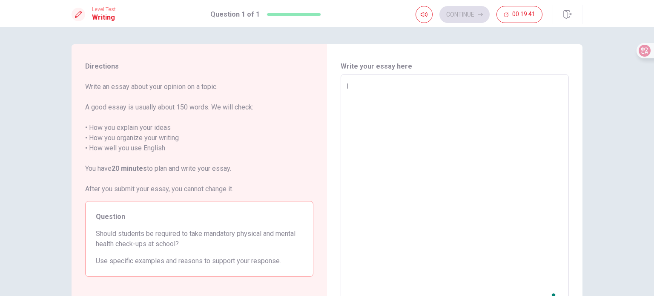
type textarea "I t"
type textarea "x"
type textarea "I th"
type textarea "x"
type textarea "I thi"
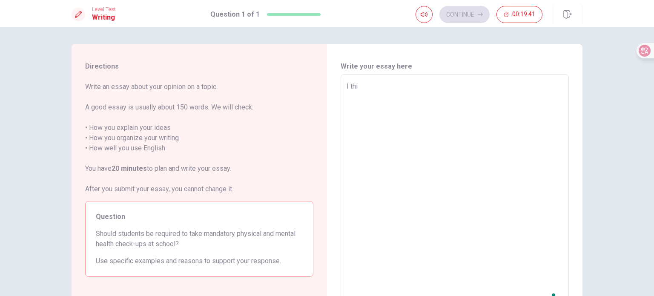
type textarea "x"
type textarea "I thin"
type textarea "x"
type textarea "I think"
type textarea "x"
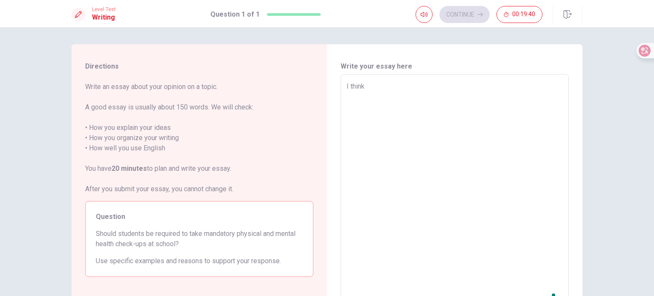
type textarea "I think"
type textarea "x"
type textarea "I think t"
type textarea "x"
type textarea "I think ta"
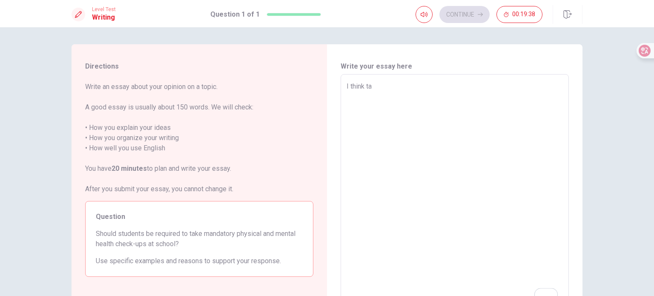
type textarea "x"
type textarea "I think tak"
type textarea "x"
type textarea "I think taki"
type textarea "x"
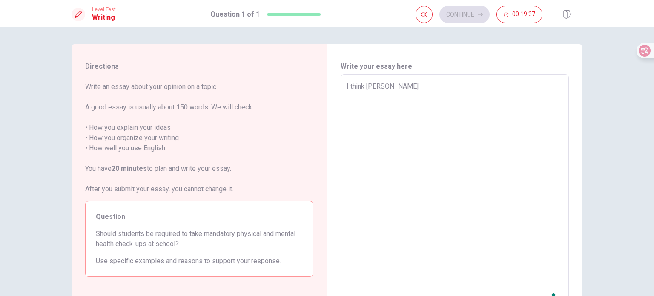
type textarea "I think takin"
type textarea "x"
type textarea "I think taking"
type textarea "x"
type textarea "I think taking"
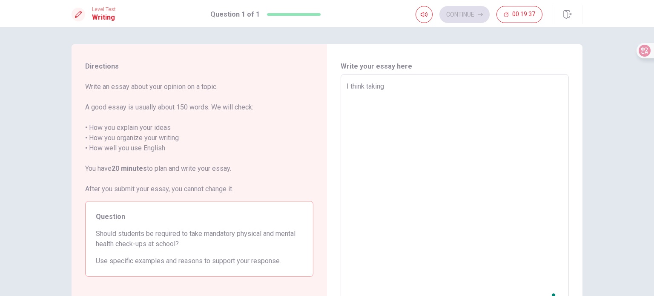
type textarea "x"
type textarea "I think taking m"
type textarea "x"
type textarea "I think taking ma"
type textarea "x"
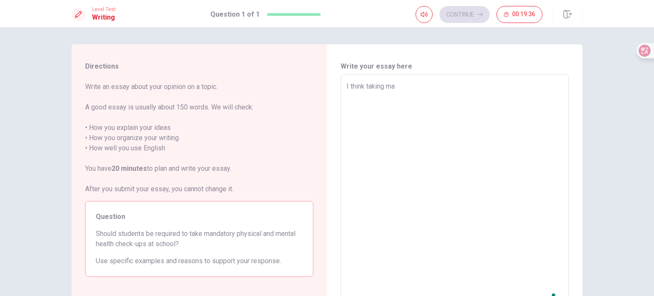
type textarea "I think taking man"
type textarea "x"
type textarea "I think taking manf"
type textarea "x"
type textarea "I think taking man"
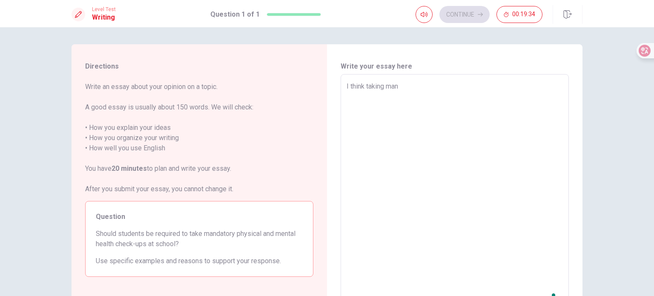
type textarea "x"
type textarea "I think taking mand"
type textarea "x"
type textarea "I think taking manda"
type textarea "x"
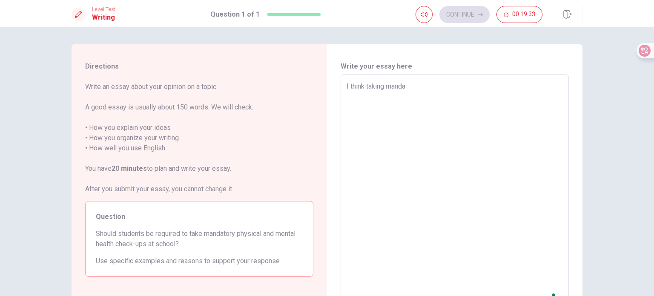
type textarea "I think taking mandat"
type textarea "x"
type textarea "I think taking mandati"
type textarea "x"
type textarea "I think taking mandat"
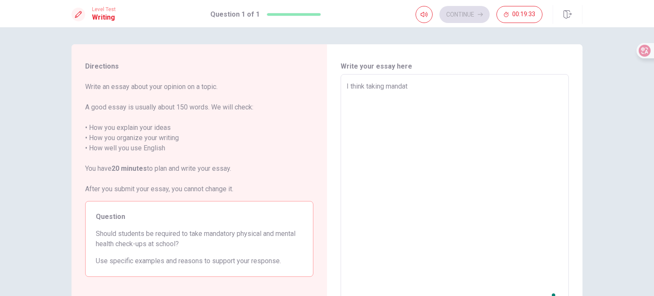
type textarea "x"
type textarea "I think taking mandato"
type textarea "x"
type textarea "I think taking mandator"
type textarea "x"
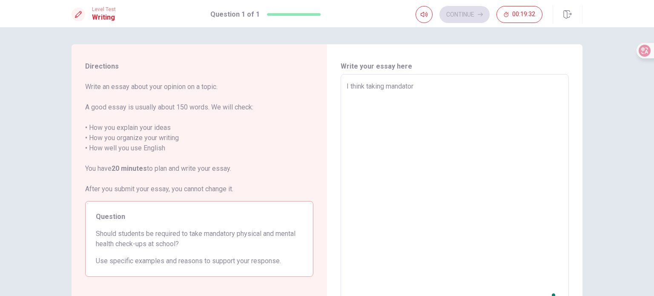
type textarea "I think taking mandatory"
type textarea "x"
type textarea "I think taking mandatory"
type textarea "x"
type textarea "I think taking mandatory p"
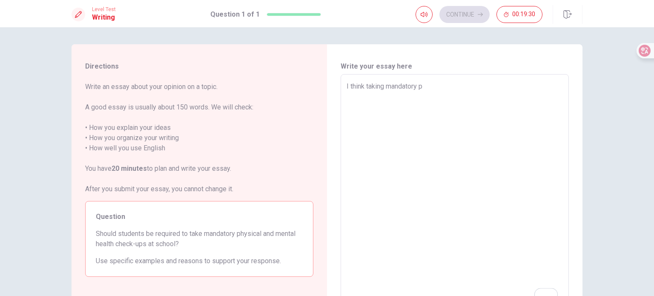
type textarea "x"
type textarea "I think taking mandatory ph"
type textarea "x"
type textarea "I think taking mandatory phy"
type textarea "x"
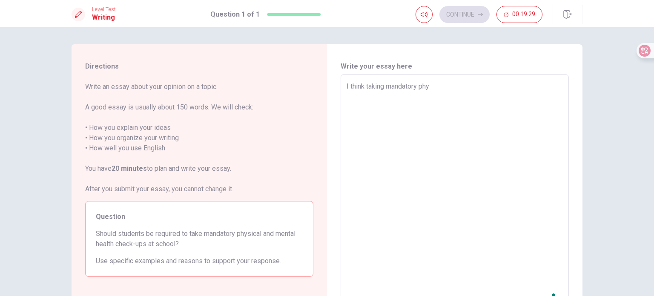
type textarea "I think taking mandatory phys"
type textarea "x"
type textarea "I think taking mandatory physk"
type textarea "x"
type textarea "I think taking mandatory physki"
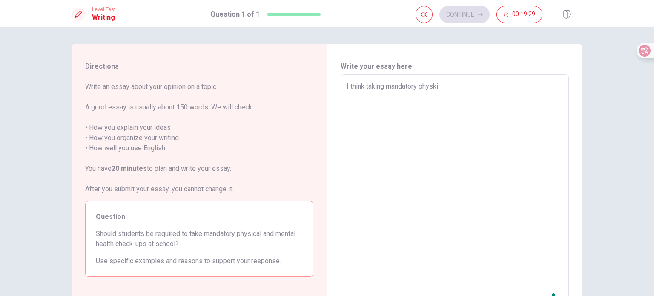
type textarea "x"
type textarea "I think taking mandatory physk"
type textarea "x"
type textarea "I think taking mandatory phys"
type textarea "x"
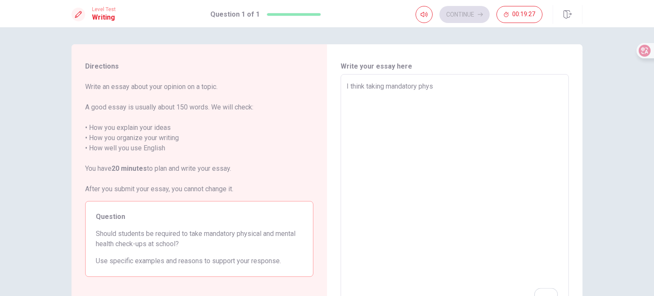
type textarea "I think taking mandatory physi"
type textarea "x"
type textarea "I think taking mandatory physic"
type textarea "x"
type textarea "I think taking mandatory physica"
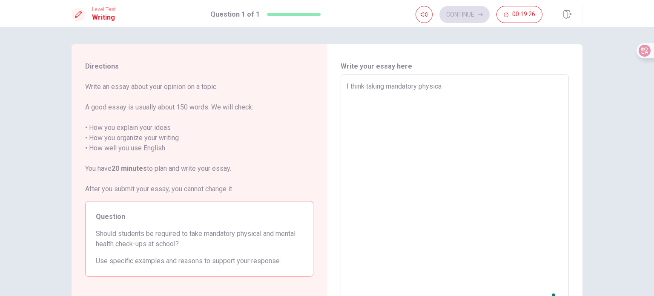
type textarea "x"
type textarea "I think taking mandatory physical"
type textarea "x"
type textarea "I think taking mandatory physical"
type textarea "x"
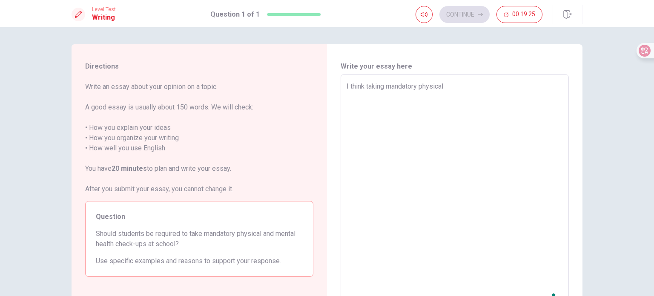
type textarea "I think taking mandatory physical a"
type textarea "x"
type textarea "I think taking mandatory physical am"
type textarea "x"
type textarea "I think taking mandatory physical a"
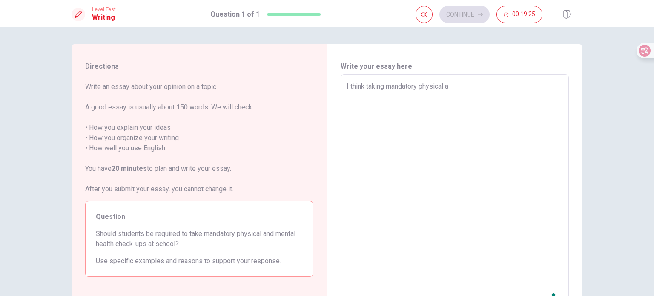
type textarea "x"
type textarea "I think taking mandatory physical an"
type textarea "x"
type textarea "I think taking mandatory physical and"
type textarea "x"
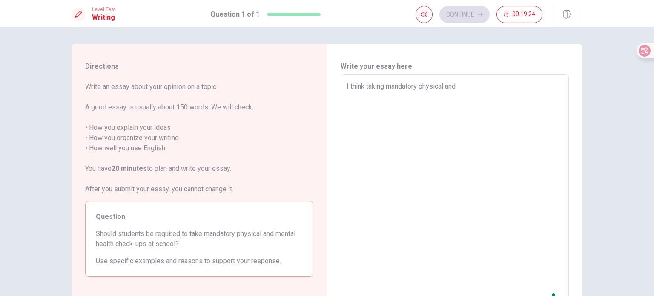
type textarea "I think taking mandatory physical and"
type textarea "x"
type textarea "I think taking mandatory physical and m"
type textarea "x"
type textarea "I think taking mandatory physical and me"
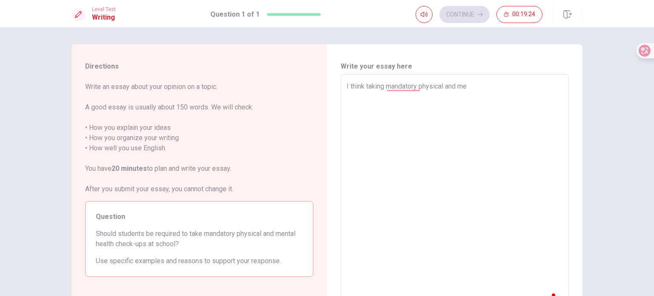
type textarea "x"
type textarea "I think taking mandatory physical and met"
type textarea "x"
type textarea "I think taking mandatory physical and meta"
type textarea "x"
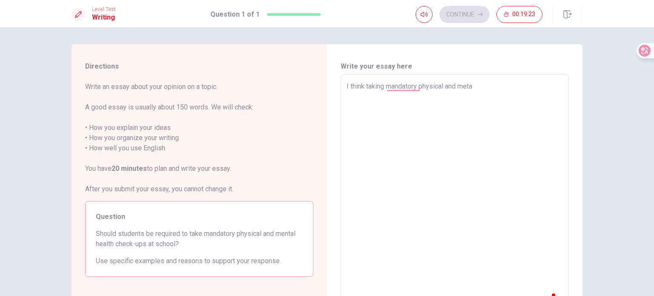
type textarea "I think taking mandatory physical and metal"
type textarea "x"
type textarea "I think taking mandatory physical and metal"
click at [434, 85] on textarea "I think taking mandatory physical and metal" at bounding box center [455, 191] width 216 height 221
click at [495, 91] on textarea "I think taking mandatory physical and metal" at bounding box center [455, 191] width 216 height 221
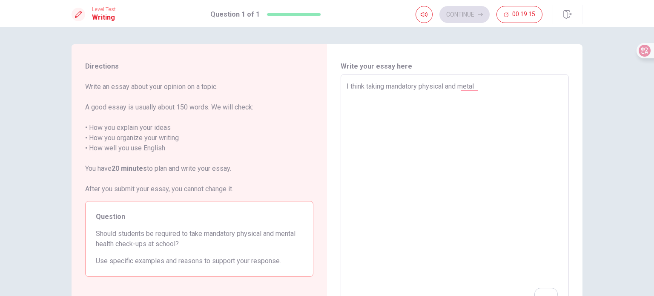
type textarea "x"
type textarea "I think taking mandatory physical and metal"
type textarea "x"
type textarea "I think taking mandatory physical and meta"
type textarea "x"
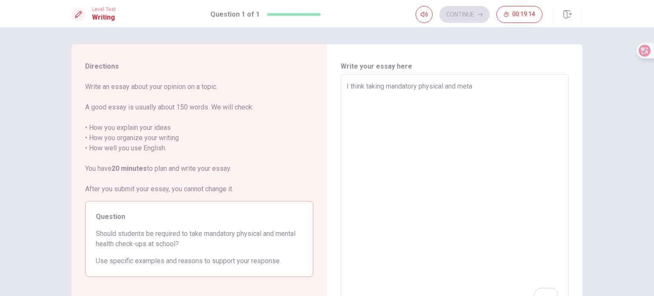
type textarea "I think taking mandatory physical and met"
type textarea "x"
type textarea "I think taking mandatory physical and me"
type textarea "x"
type textarea "I think taking mandatory physical and men"
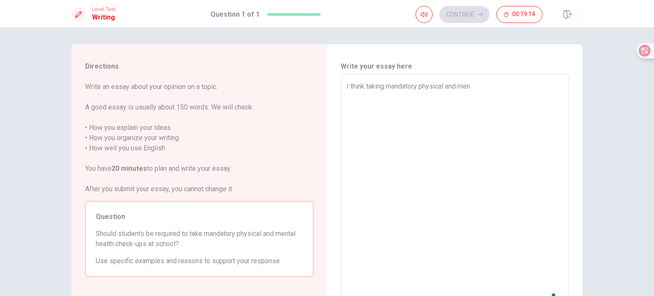
type textarea "x"
type textarea "I think taking mandatory physical and ment"
type textarea "x"
type textarea "I think taking mandatory physical and menta"
type textarea "x"
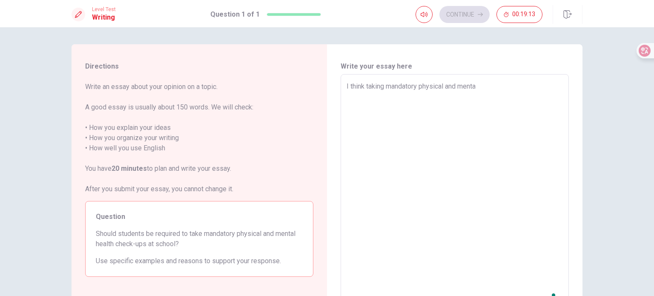
type textarea "I think taking mandatory physical and mental"
type textarea "x"
type textarea "I think taking mandatory physical and mental"
type textarea "x"
type textarea "I think taking mandatory physical and mental h"
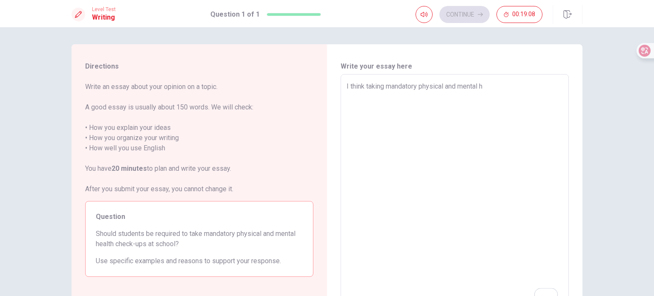
type textarea "x"
type textarea "I think taking mandatory physical and mental he"
type textarea "x"
type textarea "I think taking mandatory physical and mental hea"
type textarea "x"
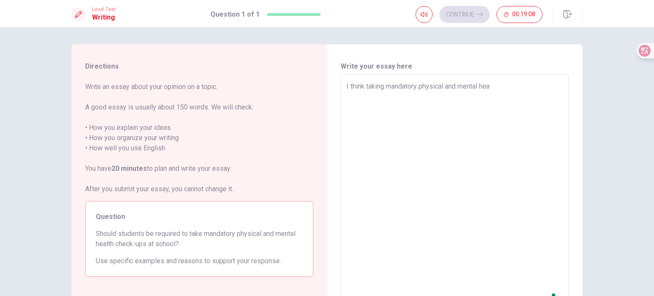
type textarea "I think taking mandatory physical and mental heal"
type textarea "x"
type textarea "I think taking mandatory physical and mental healt"
type textarea "x"
type textarea "I think taking mandatory physical and mental health"
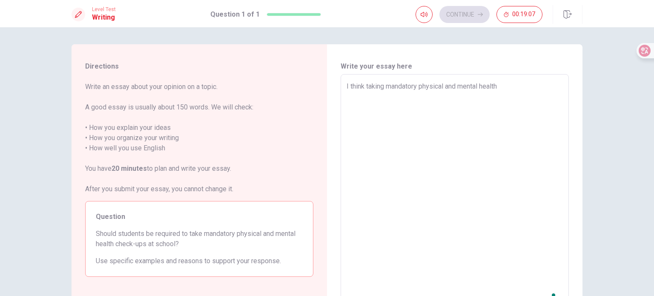
type textarea "x"
type textarea "I think taking mandatory physical and mental health"
type textarea "x"
type textarea "I think taking mandatory physical and mental health c"
type textarea "x"
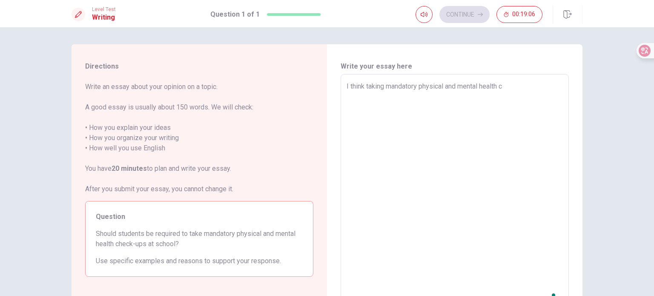
type textarea "I think taking mandatory physical and mental health ch"
type textarea "x"
type textarea "I think taking mandatory physical and mental health che"
type textarea "x"
type textarea "I think taking mandatory physical and mental health chec"
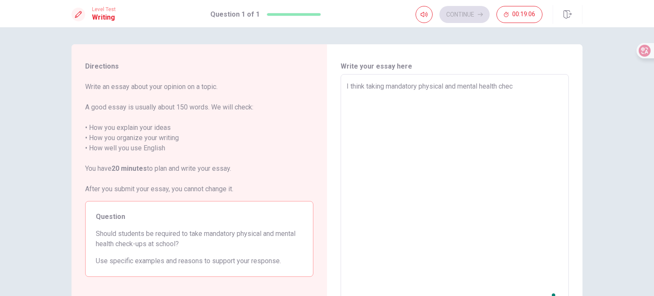
type textarea "x"
type textarea "I think taking mandatory physical and mental health check"
type textarea "x"
type textarea "I think taking mandatory physical and mental health check-"
type textarea "x"
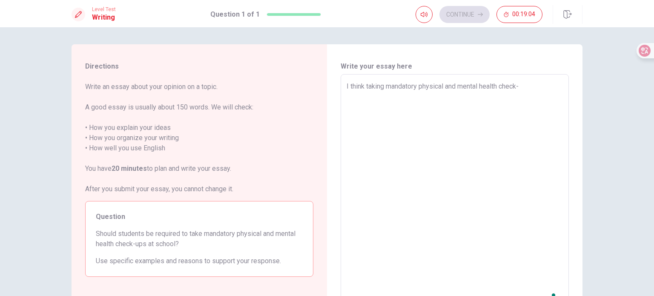
type textarea "I think taking mandatory physical and mental health check-u"
type textarea "x"
type textarea "I think taking mandatory physical and mental health check-up"
type textarea "x"
type textarea "I think taking mandatory physical and mental health check-up"
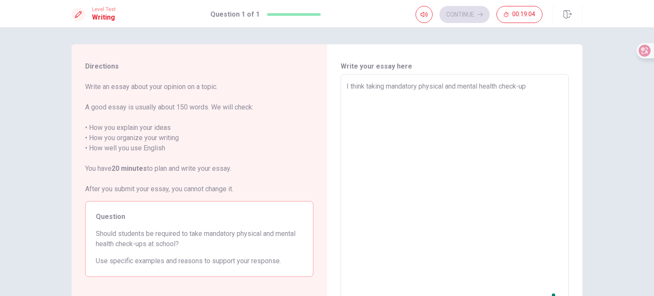
type textarea "x"
type textarea "I think taking mandatory physical and mental health check-up"
type textarea "x"
type textarea "I think taking mandatory physical and mental health check-ups"
type textarea "x"
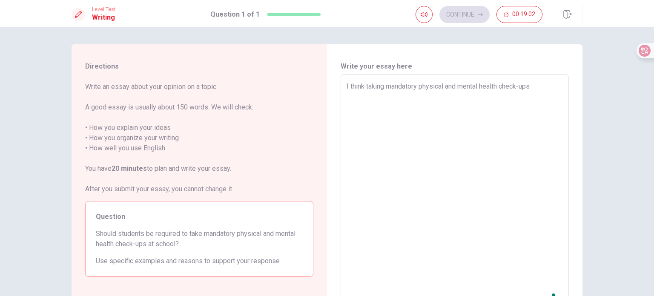
type textarea "I think taking mandatory physical and mental health check-ups"
type textarea "x"
type textarea "I think taking mandatory physical and mental health check-ups a"
type textarea "x"
type textarea "I think taking mandatory physical and mental health check-ups at"
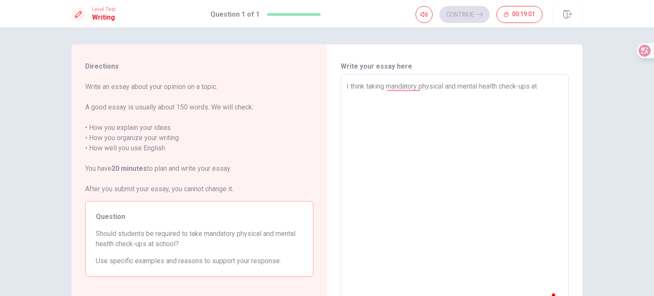
type textarea "x"
type textarea "I think taking mandatory physical and mental health check-ups at"
type textarea "x"
type textarea "I think taking mandatory physical and mental health check-ups at s"
type textarea "x"
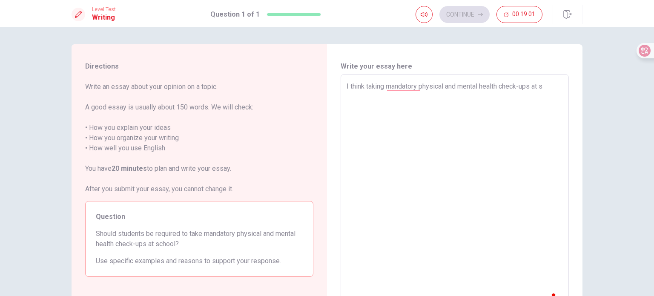
type textarea "I think taking mandatory physical and mental health check-ups at sc"
type textarea "x"
type textarea "I think taking mandatory physical and mental health check-ups at sch"
type textarea "x"
type textarea "I think taking mandatory physical and mental health check-ups at schl"
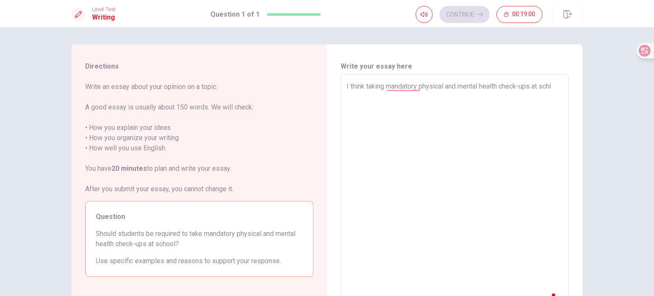
type textarea "x"
type textarea "I think taking mandatory physical and mental health check-ups at sch"
type textarea "x"
type textarea "I think taking mandatory physical and mental health check-ups at scho"
type textarea "x"
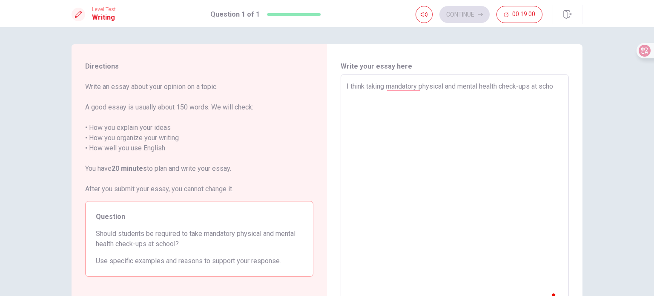
type textarea "I think taking mandatory physical and mental health check-ups at schoo"
type textarea "x"
type textarea "I think taking mandatory physical and mental health check-ups at school"
type textarea "x"
type textarea "I think taking mandatory physical and mental health check-ups at school"
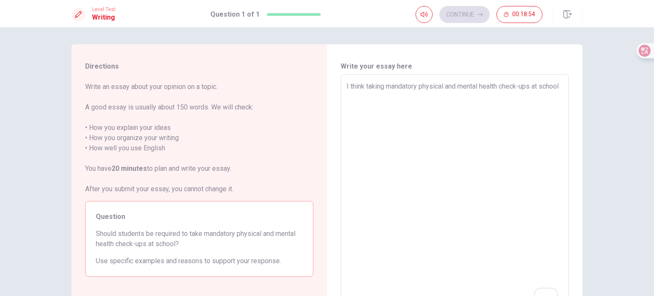
type textarea "x"
type textarea "I think taking mandatory physical and mental health check-ups at school i"
type textarea "x"
type textarea "I think taking mandatory physical and mental health check-ups at school in"
type textarea "x"
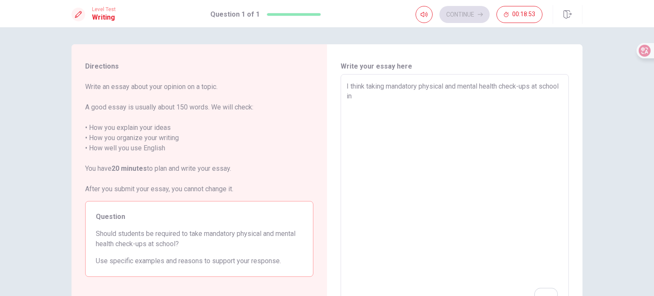
type textarea "I think taking mandatory physical and mental health check-ups at school in"
type textarea "x"
type textarea "I think taking mandatory physical and mental health check-ups at school in r"
type textarea "x"
type textarea "I think taking mandatory physical and mental health check-ups at school in"
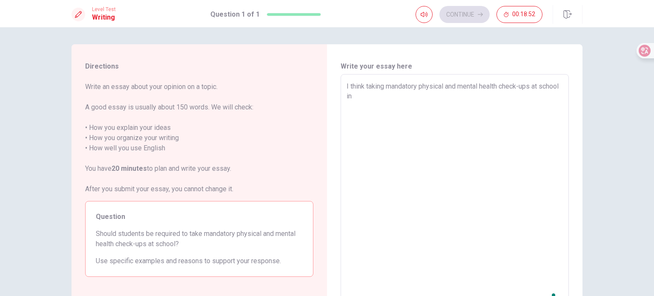
type textarea "x"
click at [372, 95] on textarea "I think taking mandatory physical and mental health check-ups at school in real…" at bounding box center [455, 191] width 216 height 221
click at [474, 100] on textarea "I think taking mandatory physical and mental health check-ups at school is real…" at bounding box center [455, 191] width 216 height 221
click at [485, 100] on textarea "I think taking mandatory physical and mental health check-ups at school is real…" at bounding box center [455, 191] width 216 height 221
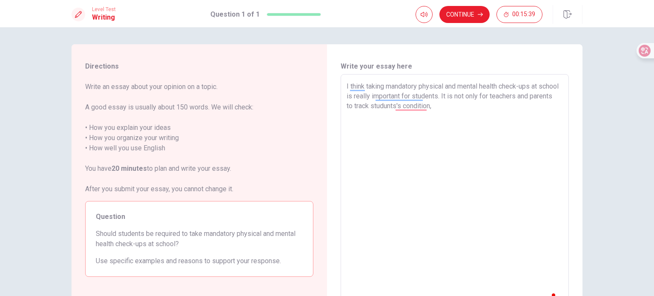
click at [422, 106] on textarea "I think taking mandatory physical and mental health check-ups at school is real…" at bounding box center [455, 191] width 216 height 221
click at [466, 108] on textarea "I think taking mandatory physical and mental health check-ups at school is real…" at bounding box center [455, 191] width 216 height 221
drag, startPoint x: 478, startPoint y: 89, endPoint x: 497, endPoint y: 92, distance: 19.8
click at [479, 89] on textarea "I think taking mandatory physical and mental health check-ups at school is real…" at bounding box center [455, 191] width 216 height 221
click at [490, 96] on textarea "I think taking mandatory physical and mental health check-ups at school is real…" at bounding box center [455, 191] width 216 height 221
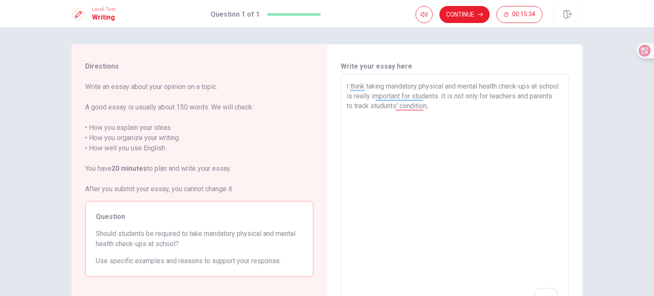
click at [500, 97] on textarea "I think taking mandatory physical and mental health check-ups at school is real…" at bounding box center [455, 191] width 216 height 221
click at [516, 93] on textarea "I think taking mandatory physical and mental health check-ups at school is real…" at bounding box center [455, 191] width 216 height 221
click at [515, 103] on textarea "I think taking mandatory physical and mental health check-ups at school is real…" at bounding box center [455, 191] width 216 height 221
click at [535, 99] on textarea "I think taking mandatory physical and mental health check-ups at school is real…" at bounding box center [455, 191] width 216 height 221
click at [448, 107] on textarea "I think taking mandatory physical and mental health check-ups at school is real…" at bounding box center [455, 191] width 216 height 221
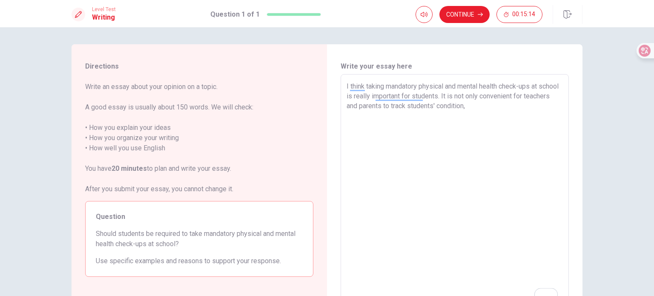
click at [502, 107] on textarea "I think taking mandatory physical and mental health check-ups at school is real…" at bounding box center [455, 191] width 216 height 221
click at [429, 104] on textarea "I think taking mandatory physical and mental health check-ups at school is real…" at bounding box center [455, 191] width 216 height 221
click at [505, 105] on textarea "I think taking mandatory physical and mental health check-ups at school is real…" at bounding box center [455, 191] width 216 height 221
click at [515, 106] on textarea "I think taking mandatory physical and mental health check-ups at school is real…" at bounding box center [455, 191] width 216 height 221
click at [491, 105] on textarea "I think taking mandatory physical and mental health check-ups at school is real…" at bounding box center [455, 191] width 216 height 221
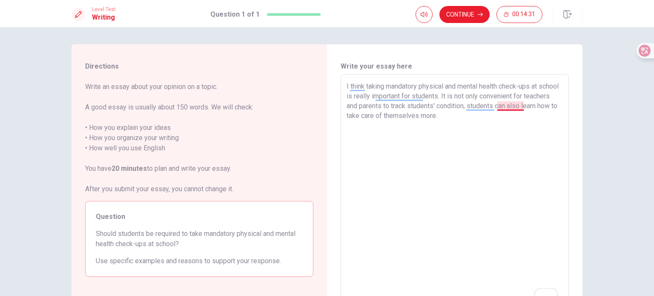
click at [494, 105] on textarea "I think taking mandatory physical and mental health check-ups at school is real…" at bounding box center [455, 191] width 216 height 221
click at [526, 129] on textarea "I think taking mandatory physical and mental health check-ups at school is real…" at bounding box center [455, 191] width 216 height 221
click at [462, 133] on textarea "I think taking mandatory physical and mental health check-ups at school is real…" at bounding box center [455, 191] width 216 height 221
click at [373, 128] on textarea "I think taking mandatory physical and mental health check-ups at school is real…" at bounding box center [455, 191] width 216 height 221
click at [376, 134] on textarea "I think taking mandatory physical and mental health check-ups at school is real…" at bounding box center [455, 191] width 216 height 221
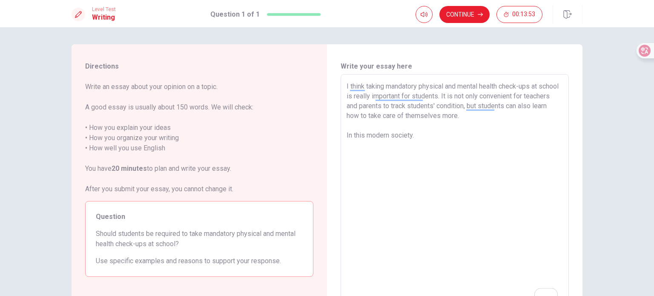
click at [451, 136] on textarea "I think taking mandatory physical and mental health check-ups at school is real…" at bounding box center [455, 191] width 216 height 221
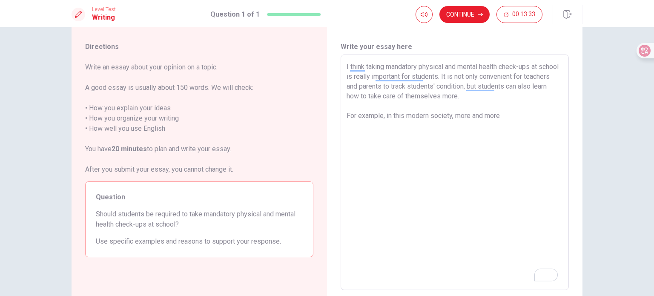
scroll to position [19, 0]
click at [522, 116] on textarea "I think taking mandatory physical and mental health check-ups at school is real…" at bounding box center [455, 173] width 216 height 221
click at [540, 121] on textarea "I think taking mandatory physical and mental health check-ups at school is real…" at bounding box center [455, 173] width 216 height 221
click at [541, 117] on textarea "I think taking mandatory physical and mental health check-ups at school is real…" at bounding box center [455, 173] width 216 height 221
click at [547, 114] on textarea "I think taking mandatory physical and mental health check-ups at school is real…" at bounding box center [455, 173] width 216 height 221
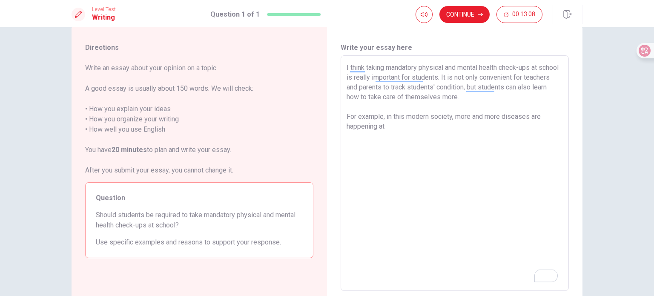
click at [488, 124] on textarea "I think taking mandatory physical and mental health check-ups at school is real…" at bounding box center [455, 173] width 216 height 221
click at [449, 123] on textarea "I think taking mandatory physical and mental health check-ups at school is real…" at bounding box center [455, 173] width 216 height 221
drag, startPoint x: 389, startPoint y: 115, endPoint x: 441, endPoint y: 126, distance: 53.7
click at [441, 125] on textarea "I think taking mandatory physical and mental health check-ups at school is real…" at bounding box center [455, 173] width 216 height 221
click at [441, 126] on textarea "I think taking mandatory physical and mental health check-ups at school is real…" at bounding box center [455, 173] width 216 height 221
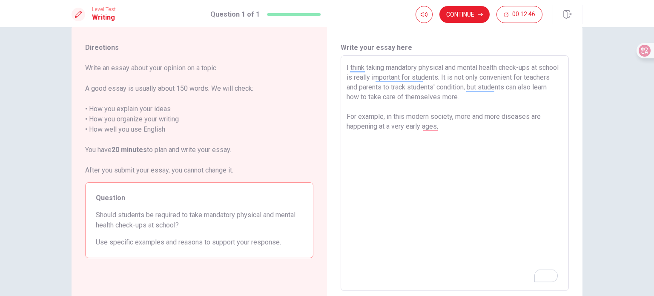
click at [432, 125] on textarea "I think taking mandatory physical and mental health check-ups at school is real…" at bounding box center [455, 173] width 216 height 221
click at [457, 121] on textarea "I think taking mandatory physical and mental health check-ups at school is real…" at bounding box center [455, 173] width 216 height 221
click at [458, 130] on textarea "I think taking mandatory physical and mental health check-ups at school is real…" at bounding box center [455, 173] width 216 height 221
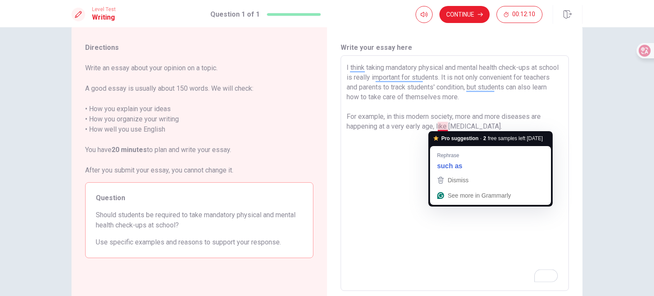
click at [441, 126] on textarea "I think taking mandatory physical and mental health check-ups at school is real…" at bounding box center [455, 173] width 216 height 221
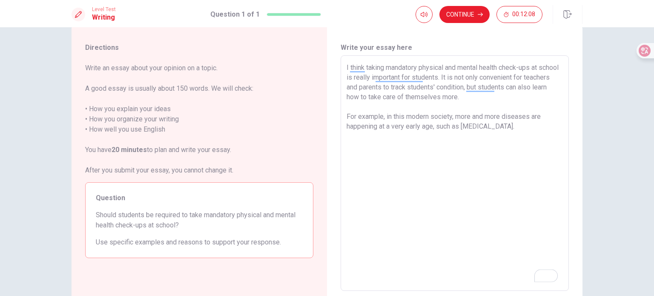
click at [481, 133] on textarea "I think taking mandatory physical and mental health check-ups at school is real…" at bounding box center [455, 173] width 216 height 221
click at [511, 122] on textarea "I think taking mandatory physical and mental health check-ups at school is real…" at bounding box center [455, 173] width 216 height 221
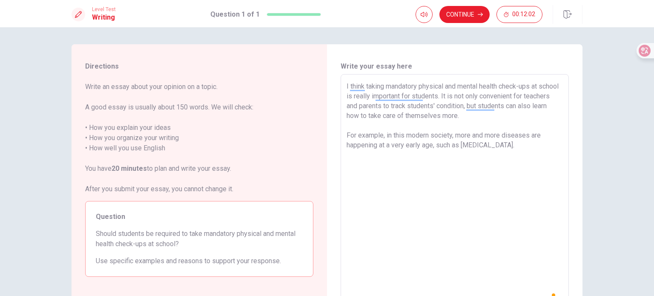
scroll to position [19, 0]
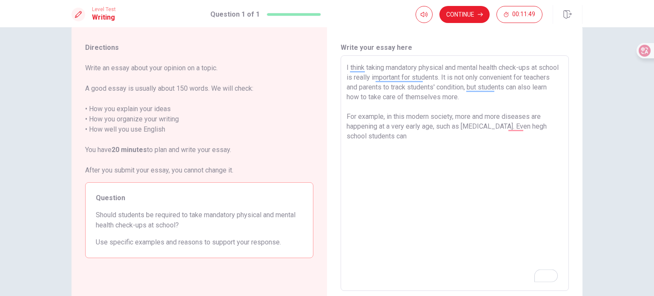
click at [511, 126] on textarea "I think taking mandatory physical and mental health check-ups at school is real…" at bounding box center [455, 173] width 216 height 221
click at [532, 132] on textarea "I think taking mandatory physical and mental health check-ups at school is real…" at bounding box center [455, 173] width 216 height 221
click at [366, 140] on textarea "I think taking mandatory physical and mental health check-ups at school is real…" at bounding box center [455, 173] width 216 height 221
click at [395, 151] on textarea "I think taking mandatory physical and mental health check-ups at school is real…" at bounding box center [455, 173] width 216 height 221
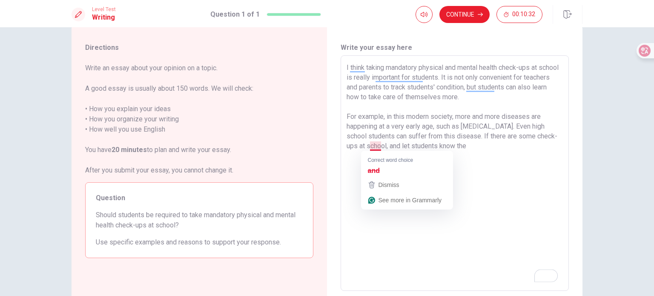
click at [379, 149] on textarea "I think taking mandatory physical and mental health check-ups at school is real…" at bounding box center [455, 173] width 216 height 221
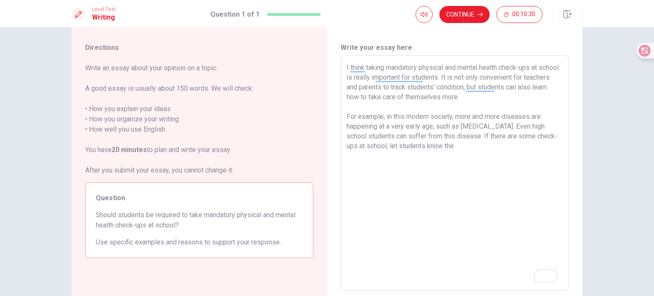
click at [488, 143] on textarea "I think taking mandatory physical and mental health check-ups at school is real…" at bounding box center [455, 173] width 216 height 221
click at [373, 158] on textarea "I think taking mandatory physical and mental health check-ups at school is real…" at bounding box center [455, 173] width 216 height 221
click at [433, 157] on textarea "I think taking mandatory physical and mental health check-ups at school is real…" at bounding box center [455, 173] width 216 height 221
click at [475, 158] on textarea "I think taking mandatory physical and mental health check-ups at school is real…" at bounding box center [455, 173] width 216 height 221
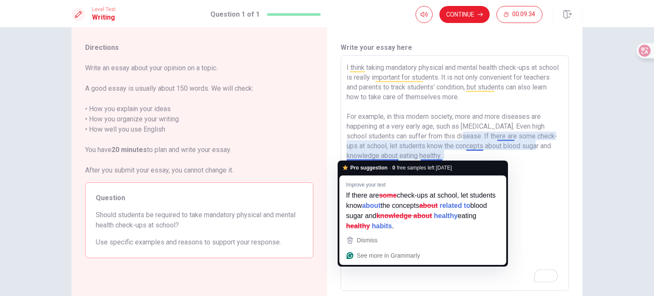
click at [531, 149] on textarea "I think taking mandatory physical and mental health check-ups at school is real…" at bounding box center [455, 173] width 216 height 221
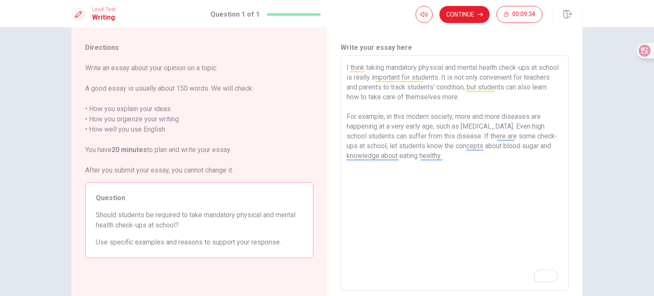
click at [535, 160] on textarea "I think taking mandatory physical and mental health check-ups at school is real…" at bounding box center [455, 173] width 216 height 221
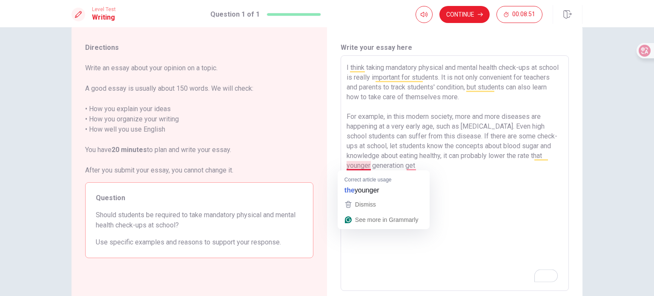
click at [347, 167] on textarea "I think taking mandatory physical and mental health check-ups at school is real…" at bounding box center [455, 173] width 216 height 221
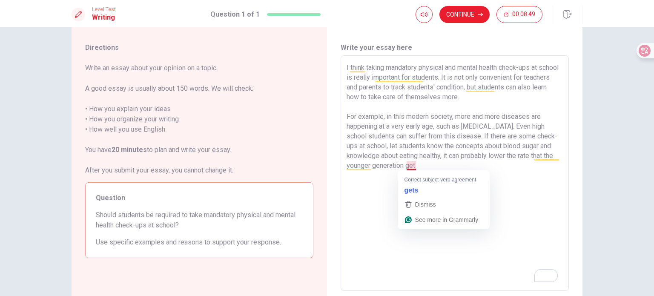
click at [410, 165] on textarea "I think taking mandatory physical and mental health check-ups at school is real…" at bounding box center [455, 173] width 216 height 221
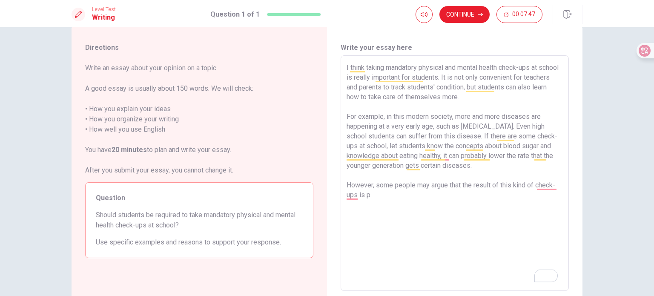
click at [556, 181] on textarea "I think taking mandatory physical and mental health check-ups at school is real…" at bounding box center [455, 173] width 216 height 221
click at [454, 196] on textarea "I think taking mandatory physical and mental health check-ups at school is real…" at bounding box center [455, 173] width 216 height 221
click at [546, 187] on textarea "I think taking mandatory physical and mental health check-ups at school is real…" at bounding box center [455, 173] width 216 height 221
drag, startPoint x: 506, startPoint y: 190, endPoint x: 516, endPoint y: 195, distance: 11.4
click at [506, 191] on textarea "I think taking mandatory physical and mental health check-ups at school is real…" at bounding box center [455, 173] width 216 height 221
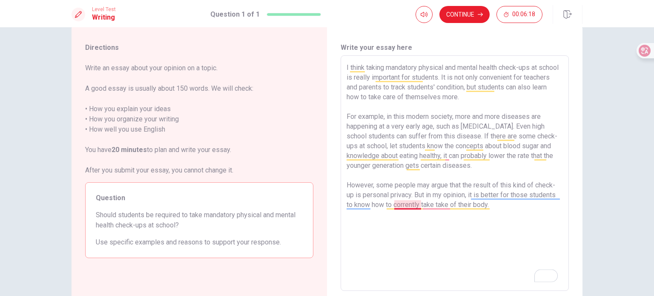
click at [413, 205] on textarea "I think taking mandatory physical and mental health check-ups at school is real…" at bounding box center [455, 173] width 216 height 221
click at [468, 198] on textarea "I think taking mandatory physical and mental health check-ups at school is real…" at bounding box center [455, 173] width 216 height 221
click at [402, 206] on textarea "I think taking mandatory physical and mental health check-ups at school is real…" at bounding box center [455, 173] width 216 height 221
click at [439, 205] on textarea "I think taking mandatory physical and mental health check-ups at school is real…" at bounding box center [455, 173] width 216 height 221
click at [433, 205] on textarea "I think taking mandatory physical and mental health check-ups at school is real…" at bounding box center [455, 173] width 216 height 221
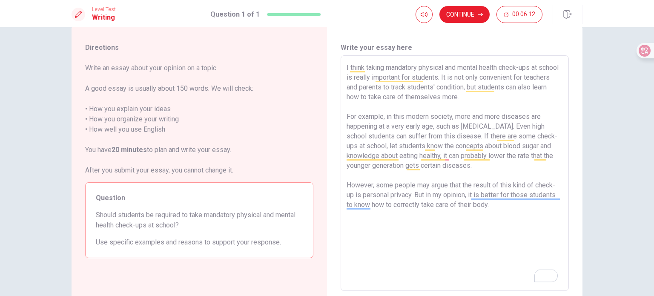
click at [499, 204] on textarea "I think taking mandatory physical and mental health check-ups at school is real…" at bounding box center [455, 173] width 216 height 221
click at [485, 207] on textarea "I think taking mandatory physical and mental health check-ups at school is real…" at bounding box center [455, 173] width 216 height 221
click at [502, 201] on textarea "I think taking mandatory physical and mental health check-ups at school is real…" at bounding box center [455, 173] width 216 height 221
click at [482, 238] on textarea "I think taking mandatory physical and mental health check-ups at school is real…" at bounding box center [455, 173] width 216 height 221
click at [385, 216] on textarea "I think taking mandatory physical and mental health check-ups at school is real…" at bounding box center [455, 173] width 216 height 221
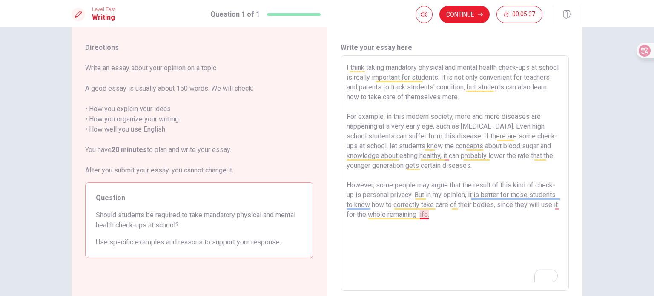
click at [426, 212] on textarea "I think taking mandatory physical and mental health check-ups at school is real…" at bounding box center [455, 173] width 216 height 221
click at [446, 216] on textarea "I think taking mandatory physical and mental health check-ups at school is real…" at bounding box center [455, 173] width 216 height 221
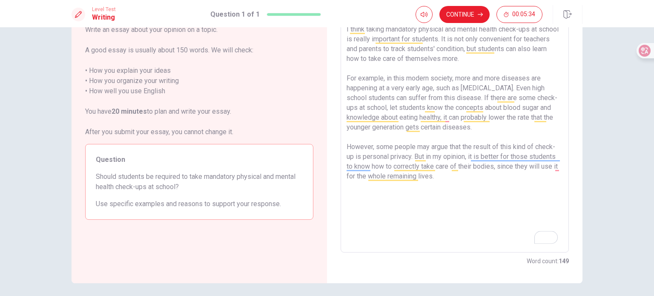
scroll to position [89, 0]
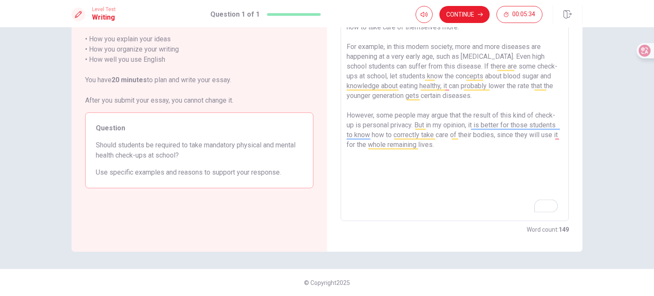
drag, startPoint x: 376, startPoint y: 80, endPoint x: 376, endPoint y: 90, distance: 10.2
click at [376, 80] on textarea "I think taking mandatory physical and mental health check-ups at school is real…" at bounding box center [455, 103] width 216 height 221
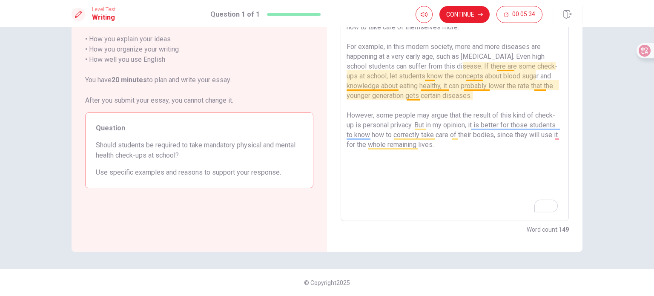
click at [375, 105] on textarea "I think taking mandatory physical and mental health check-ups at school is real…" at bounding box center [455, 103] width 216 height 221
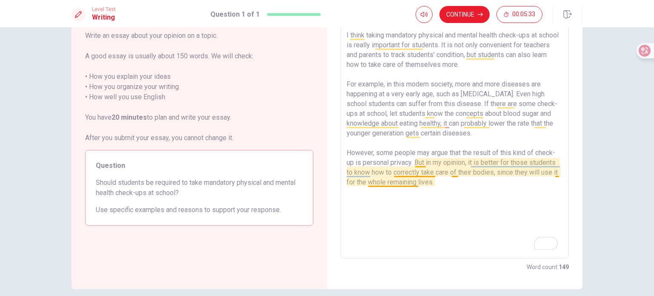
scroll to position [17, 0]
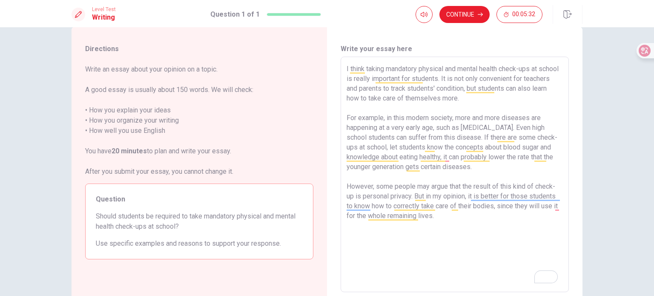
click at [491, 224] on textarea "I think taking mandatory physical and mental health check-ups at school is real…" at bounding box center [455, 174] width 216 height 221
type textarea "I think taking mandatory physical and mental health check-ups at school is real…"
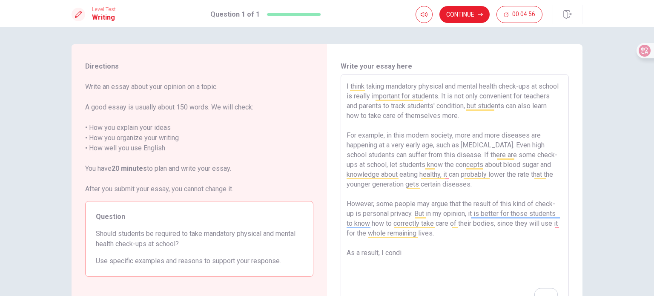
scroll to position [17, 0]
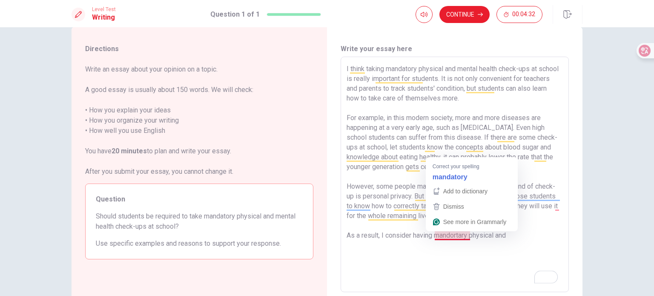
click at [457, 233] on textarea "I think taking mandatory physical and mental health check-ups at school is real…" at bounding box center [455, 174] width 216 height 221
click at [457, 239] on textarea "I think taking mandatory physical and mental health check-ups at school is real…" at bounding box center [455, 174] width 216 height 221
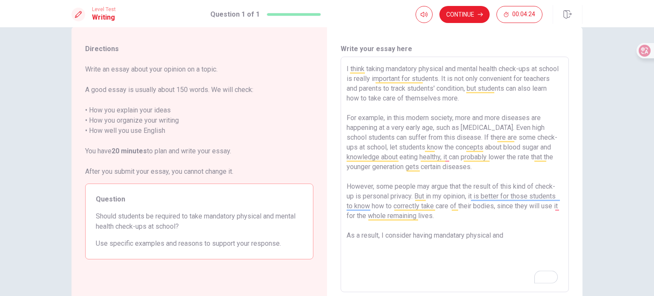
click at [537, 229] on textarea "I think taking mandatory physical and mental health check-ups at school is real…" at bounding box center [455, 174] width 216 height 221
click at [516, 237] on textarea "I think taking mandatory physical and mental health check-ups at school is real…" at bounding box center [455, 174] width 216 height 221
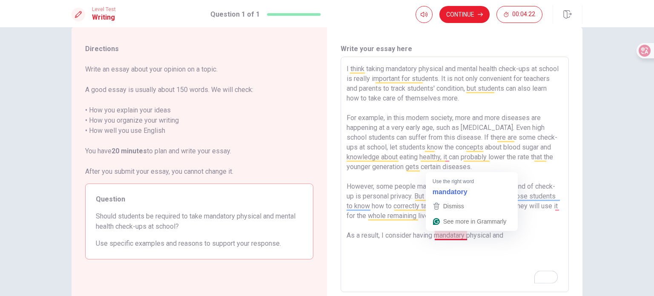
click at [449, 234] on textarea "I think taking mandatory physical and mental health check-ups at school is real…" at bounding box center [455, 174] width 216 height 221
click at [458, 235] on textarea "I think taking mandatory physical and mental health check-ups at school is real…" at bounding box center [455, 174] width 216 height 221
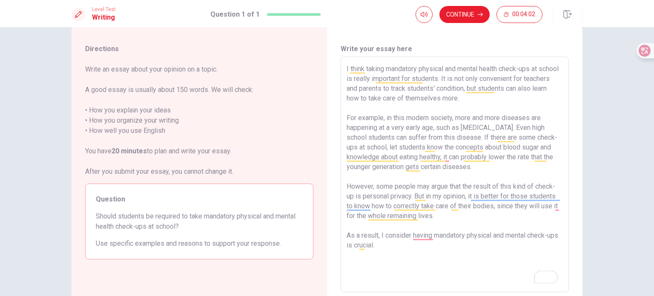
click at [417, 238] on textarea "I think taking mandatory physical and mental health check-ups at school is real…" at bounding box center [455, 174] width 216 height 221
click at [435, 246] on textarea "I think taking mandatory physical and mental health check-ups at school is real…" at bounding box center [455, 174] width 216 height 221
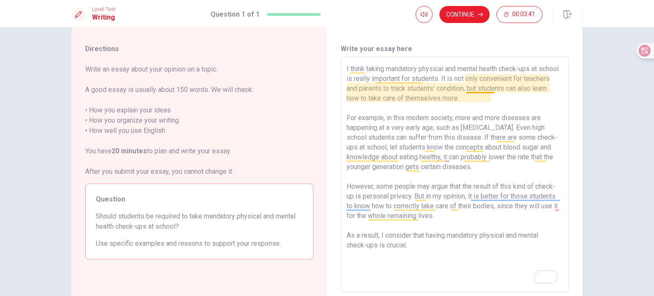
click at [475, 89] on textarea "I think taking mandatory physical and mental health check-ups at school is real…" at bounding box center [455, 174] width 216 height 221
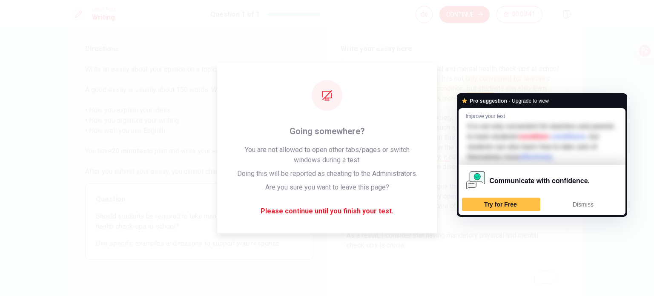
click at [413, 135] on textarea "I think taking mandatory physical and mental health check-ups at school is real…" at bounding box center [455, 174] width 216 height 221
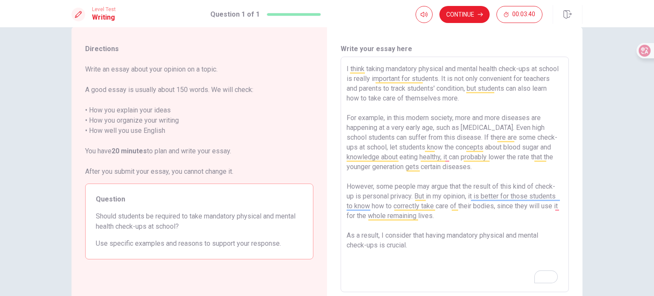
click at [460, 91] on textarea "I think taking mandatory physical and mental health check-ups at school is real…" at bounding box center [455, 174] width 216 height 221
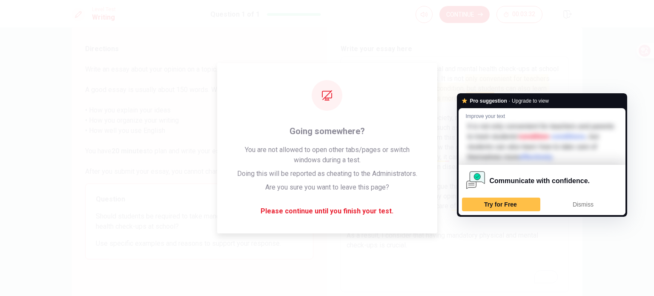
click at [401, 112] on textarea "I think taking mandatory physical and mental health check-ups at school is real…" at bounding box center [455, 174] width 216 height 221
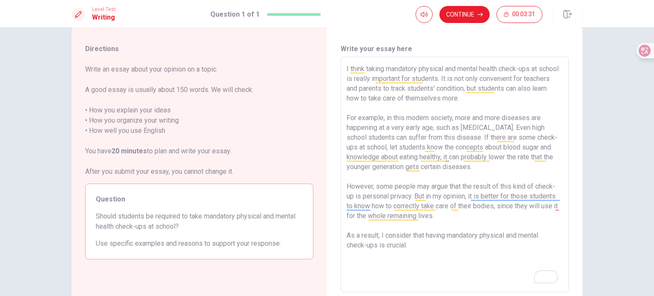
click at [531, 83] on textarea "I think taking mandatory physical and mental health check-ups at school is real…" at bounding box center [455, 174] width 216 height 221
click at [535, 78] on textarea "I think taking mandatory physical and mental health check-ups at school is real…" at bounding box center [455, 174] width 216 height 221
click at [445, 156] on textarea "I think taking mandatory physical and mental health check-ups at school is real…" at bounding box center [455, 174] width 216 height 221
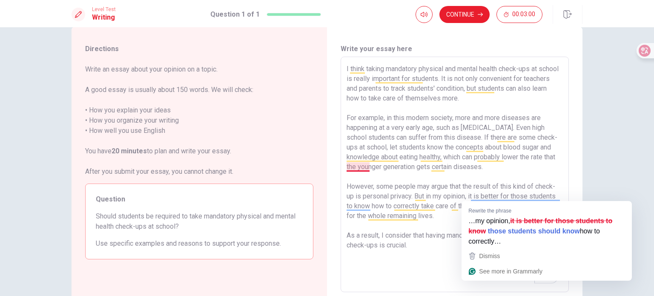
click at [349, 165] on textarea "I think taking mandatory physical and mental health check-ups at school is real…" at bounding box center [455, 174] width 216 height 221
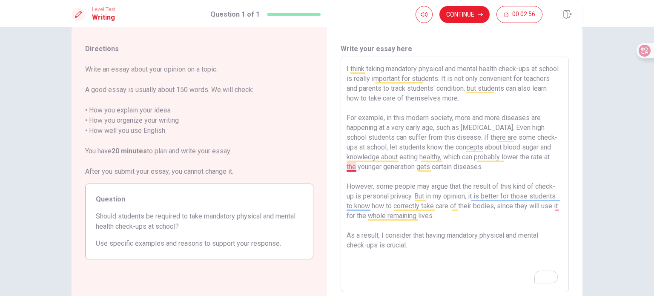
click at [350, 167] on textarea "I think taking mandatory physical and mental health check-ups at school is real…" at bounding box center [455, 174] width 216 height 221
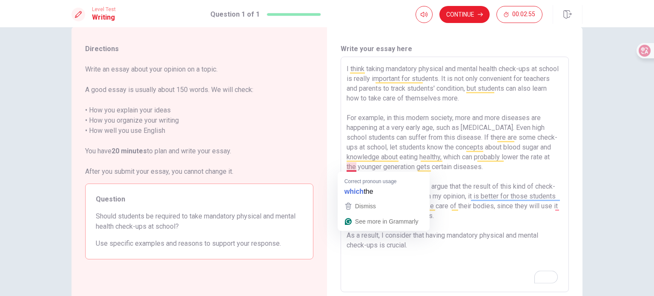
click at [500, 181] on textarea "I think taking mandatory physical and mental health check-ups at school is real…" at bounding box center [455, 174] width 216 height 221
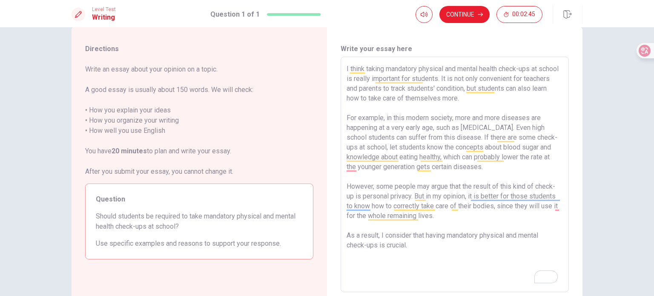
click at [554, 155] on textarea "I think taking mandatory physical and mental health check-ups at school is real…" at bounding box center [455, 174] width 216 height 221
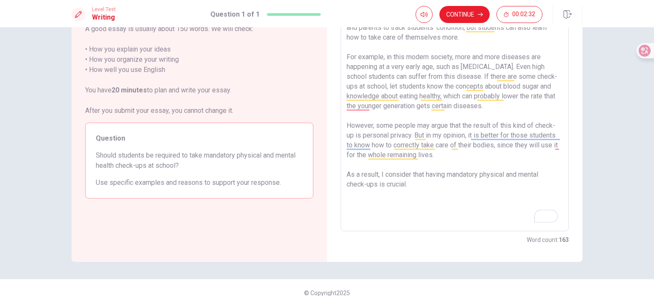
scroll to position [89, 0]
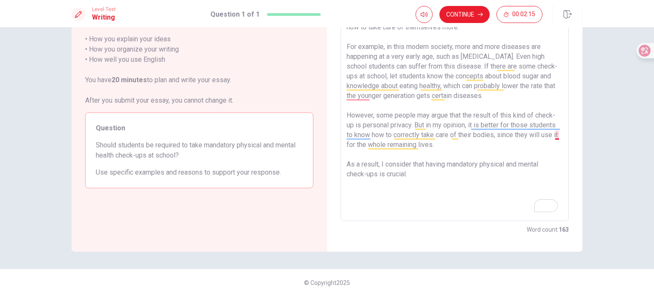
click at [556, 138] on textarea "I think taking mandatory physical and mental health check-ups at school is real…" at bounding box center [455, 103] width 216 height 221
click at [412, 141] on textarea "I think taking mandatory physical and mental health check-ups at school is real…" at bounding box center [455, 103] width 216 height 221
click at [497, 156] on textarea "I think taking mandatory physical and mental health check-ups at school is real…" at bounding box center [455, 103] width 216 height 221
click at [465, 151] on textarea "I think taking mandatory physical and mental health check-ups at school is real…" at bounding box center [455, 103] width 216 height 221
click at [501, 155] on textarea "I think taking mandatory physical and mental health check-ups at school is real…" at bounding box center [455, 103] width 216 height 221
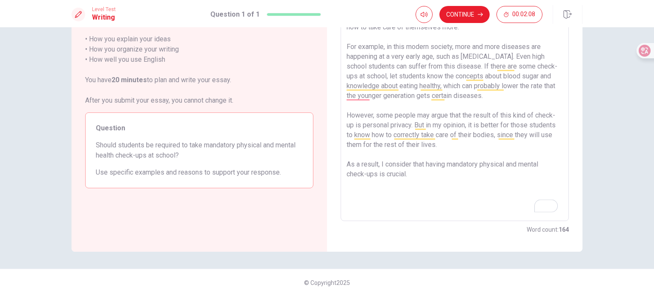
click at [493, 146] on textarea "I think taking mandatory physical and mental health check-ups at school is real…" at bounding box center [455, 103] width 216 height 221
click at [455, 146] on textarea "I think taking mandatory physical and mental health check-ups at school is real…" at bounding box center [455, 103] width 216 height 221
click at [423, 168] on textarea "I think taking mandatory physical and mental health check-ups at school is real…" at bounding box center [455, 103] width 216 height 221
click at [418, 182] on textarea "I think taking mandatory physical and mental health check-ups at school is real…" at bounding box center [455, 103] width 216 height 221
drag, startPoint x: 450, startPoint y: 175, endPoint x: 457, endPoint y: 174, distance: 6.8
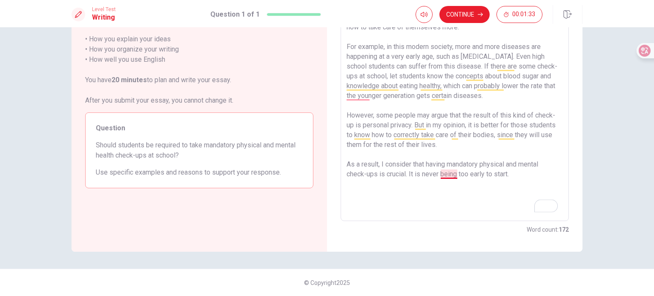
click at [450, 174] on textarea "I think taking mandatory physical and mental health check-ups at school is real…" at bounding box center [455, 103] width 216 height 221
click at [525, 180] on textarea "I think taking mandatory physical and mental health check-ups at school is real…" at bounding box center [455, 103] width 216 height 221
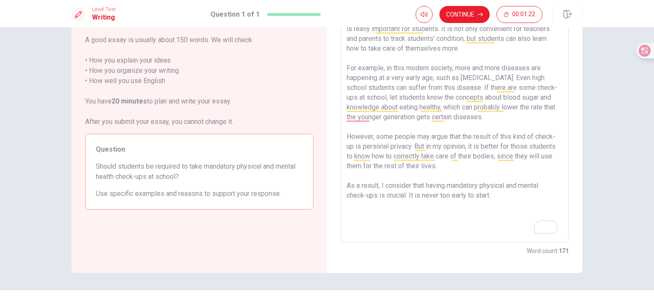
scroll to position [66, 0]
click at [465, 165] on textarea "I think taking mandatory physical and mental health check-ups at school is real…" at bounding box center [455, 125] width 216 height 221
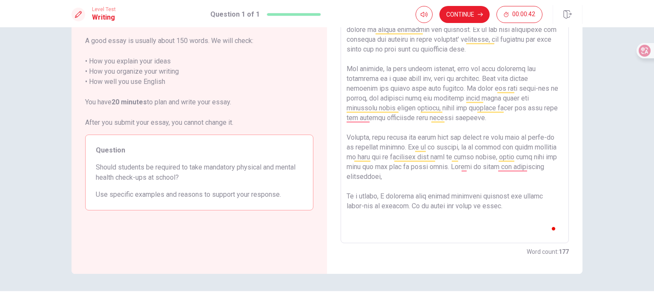
type textarea "I think taking mandatory physical and mental health check-ups at school is real…"
click at [511, 166] on textarea "To enrich screen reader interactions, please activate Accessibility in Grammarl…" at bounding box center [455, 125] width 216 height 221
click at [514, 189] on textarea "To enrich screen reader interactions, please activate Accessibility in Grammarl…" at bounding box center [455, 125] width 216 height 221
click at [517, 168] on textarea "To enrich screen reader interactions, please activate Accessibility in Grammarl…" at bounding box center [455, 125] width 216 height 221
drag, startPoint x: 520, startPoint y: 165, endPoint x: 516, endPoint y: 169, distance: 5.4
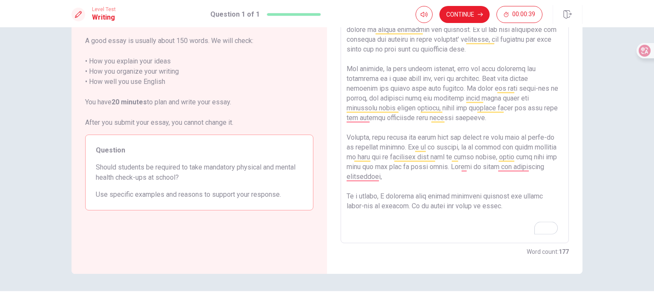
click at [518, 167] on textarea "To enrich screen reader interactions, please activate Accessibility in Grammarl…" at bounding box center [455, 125] width 216 height 221
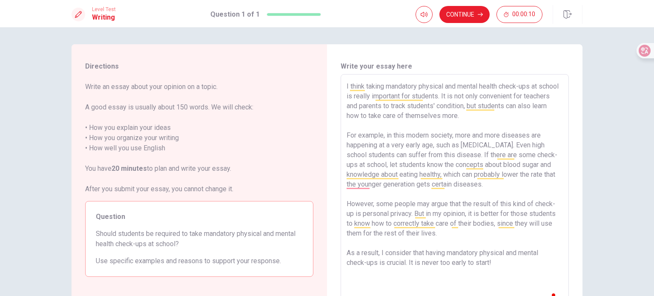
click at [500, 164] on textarea "I think taking mandatory physical and mental health check-ups at school is real…" at bounding box center [455, 191] width 216 height 221
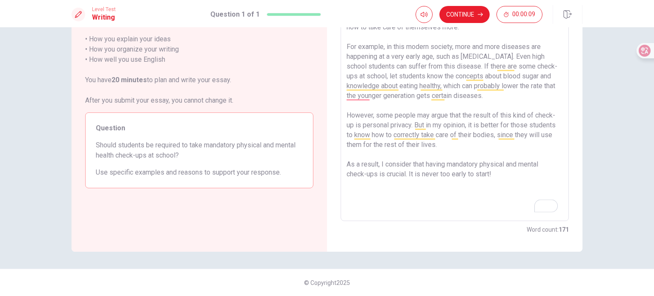
click at [508, 171] on textarea "I think taking mandatory physical and mental health check-ups at school is real…" at bounding box center [455, 103] width 216 height 221
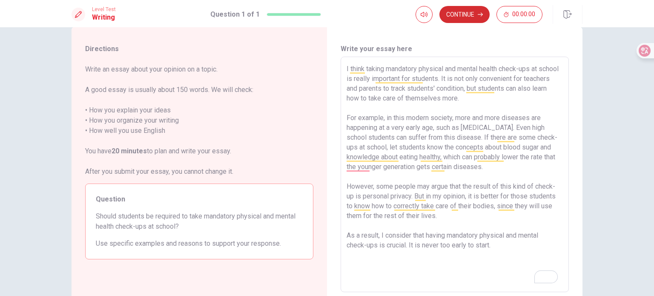
type textarea "I think taking mandatory physical and mental health check-ups at school is real…"
click at [472, 14] on button "Continue" at bounding box center [464, 14] width 50 height 17
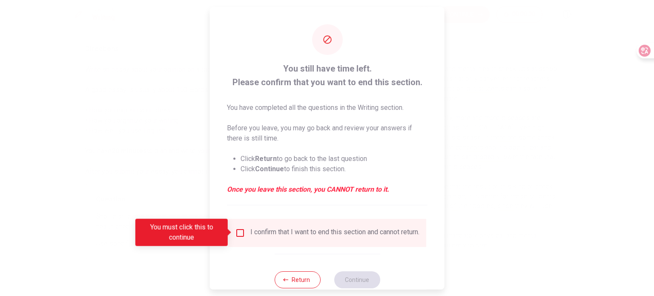
click at [244, 230] on div "I confirm that I want to end this section and cannot return." at bounding box center [327, 232] width 184 height 10
click at [250, 236] on div "I confirm that I want to end this section and cannot return." at bounding box center [334, 232] width 169 height 10
click at [244, 236] on input "You must click this to continue" at bounding box center [240, 232] width 10 height 10
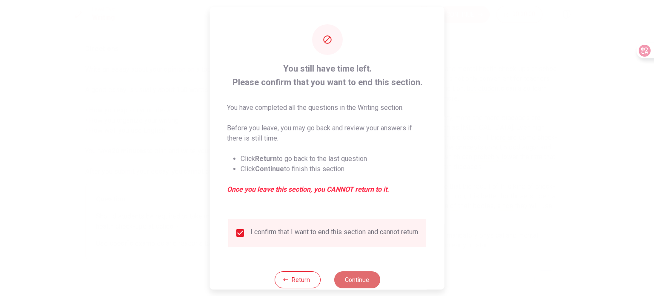
click at [356, 282] on button "Continue" at bounding box center [357, 279] width 46 height 17
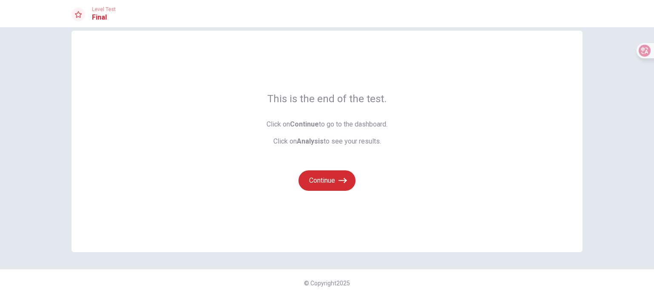
click at [322, 181] on button "Continue" at bounding box center [327, 180] width 57 height 20
